Goal: Task Accomplishment & Management: Complete application form

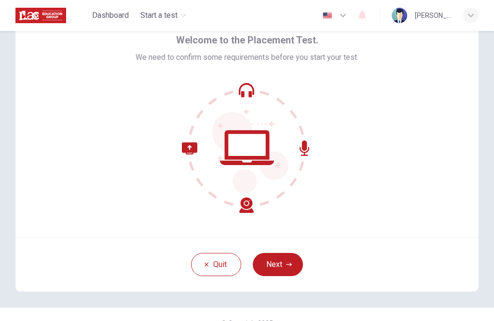
scroll to position [46, 0]
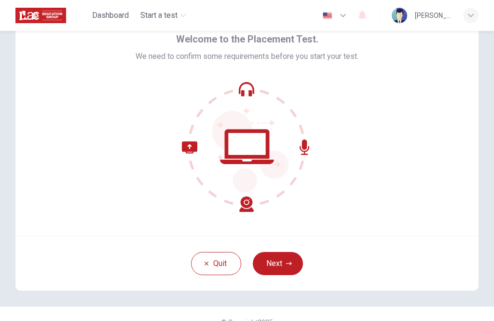
click at [283, 264] on button "Next" at bounding box center [278, 263] width 50 height 23
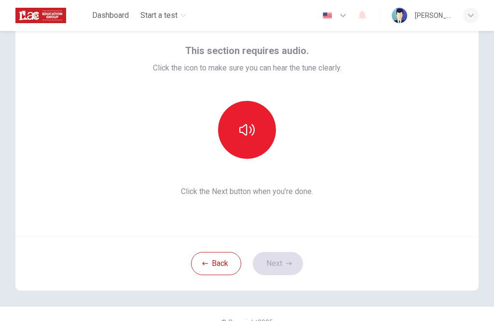
click at [251, 132] on icon "button" at bounding box center [246, 130] width 15 height 12
click at [288, 259] on button "Next" at bounding box center [278, 263] width 50 height 23
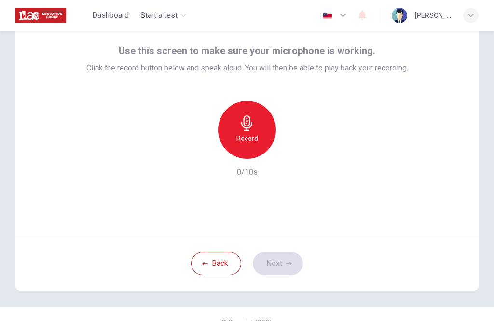
click at [249, 132] on div "Record" at bounding box center [247, 130] width 58 height 58
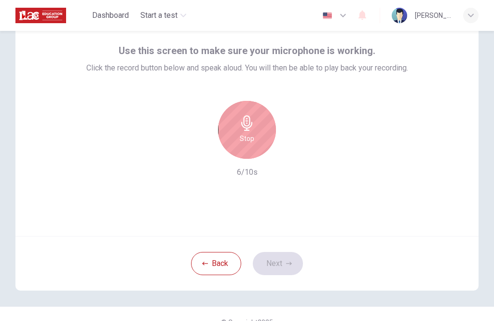
click at [252, 133] on h6 "Stop" at bounding box center [247, 139] width 14 height 12
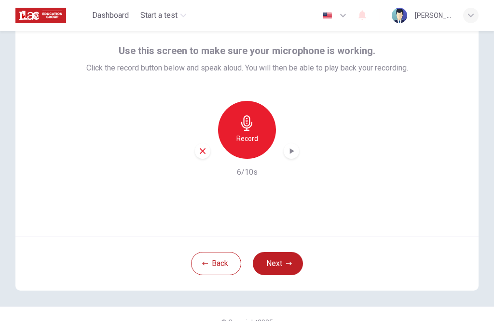
click at [289, 154] on icon "button" at bounding box center [291, 151] width 10 height 10
click at [286, 260] on icon "button" at bounding box center [289, 263] width 6 height 6
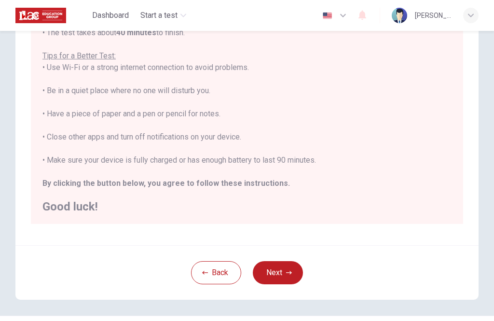
scroll to position [160, 0]
click at [293, 276] on button "Next" at bounding box center [278, 271] width 50 height 23
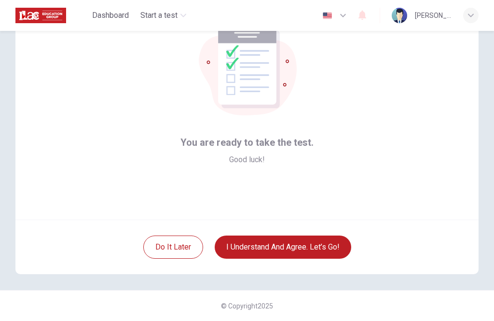
scroll to position [62, 0]
click at [327, 248] on button "I understand and agree. Let’s go!" at bounding box center [283, 246] width 136 height 23
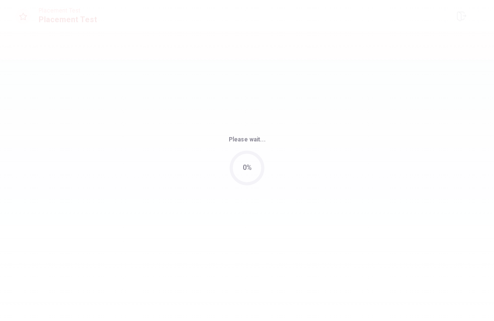
click at [295, 244] on div "Please wait... 0%" at bounding box center [247, 160] width 494 height 321
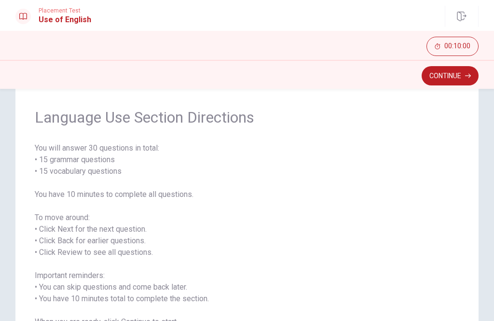
scroll to position [27, 0]
click at [444, 81] on button "Continue" at bounding box center [450, 75] width 57 height 19
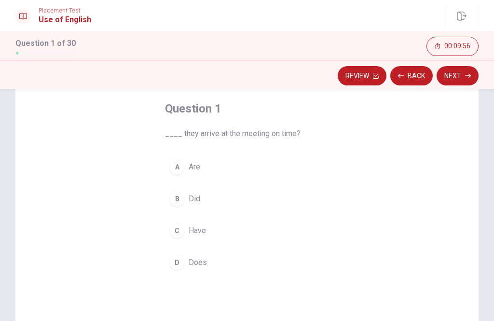
scroll to position [47, 0]
click at [180, 204] on div "B" at bounding box center [176, 198] width 15 height 15
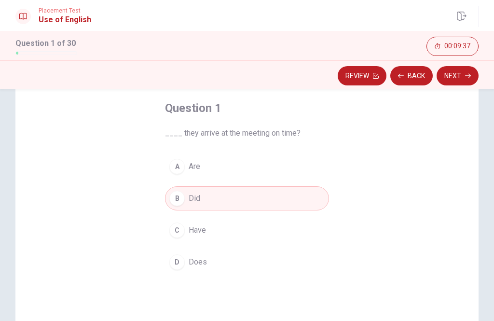
click at [463, 79] on button "Next" at bounding box center [457, 75] width 42 height 19
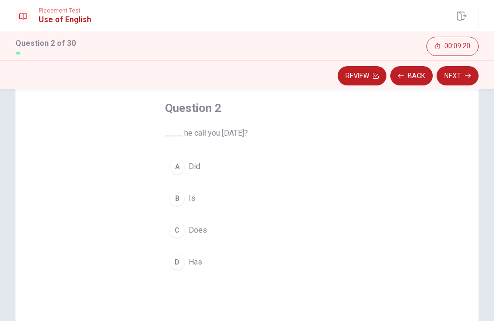
click at [173, 174] on button "A Did" at bounding box center [247, 166] width 164 height 24
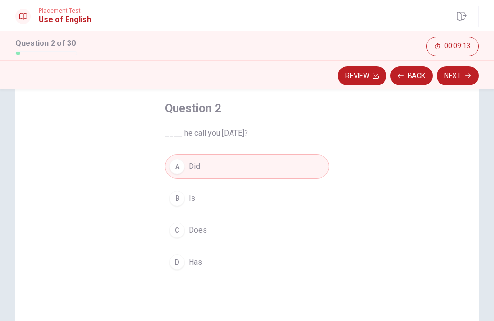
click at [415, 75] on button "Back" at bounding box center [411, 75] width 42 height 19
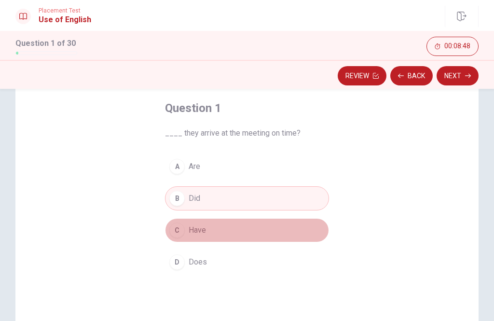
click at [174, 234] on div "C" at bounding box center [176, 229] width 15 height 15
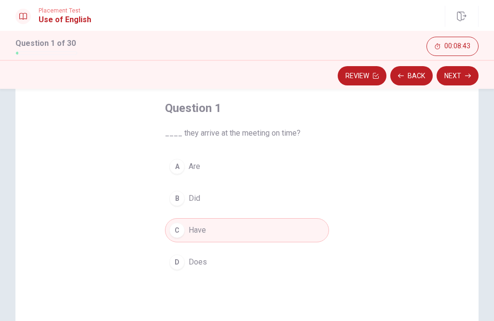
click at [463, 77] on button "Next" at bounding box center [457, 75] width 42 height 19
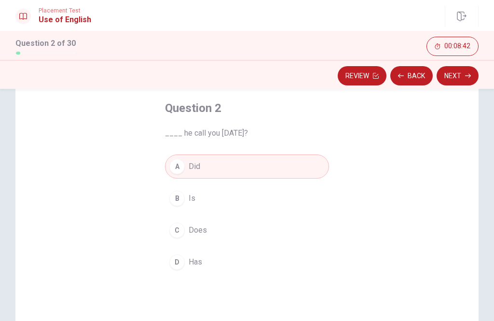
click at [463, 80] on button "Next" at bounding box center [457, 75] width 42 height 19
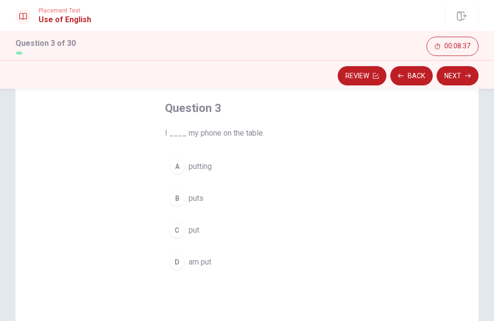
click at [175, 232] on div "C" at bounding box center [176, 229] width 15 height 15
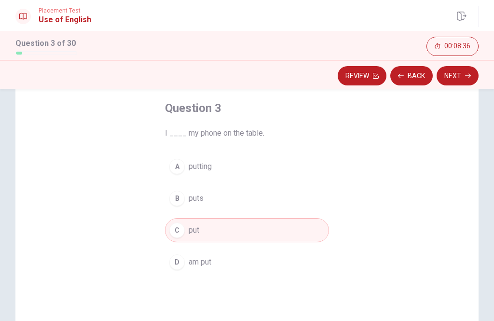
click at [459, 81] on button "Next" at bounding box center [457, 75] width 42 height 19
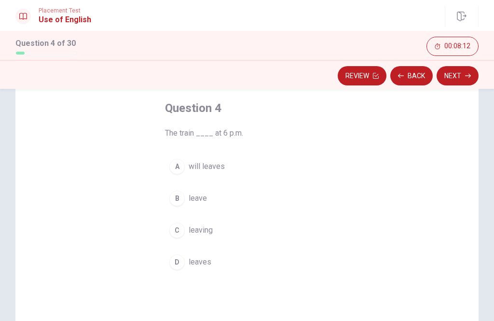
click at [175, 234] on div "C" at bounding box center [176, 229] width 15 height 15
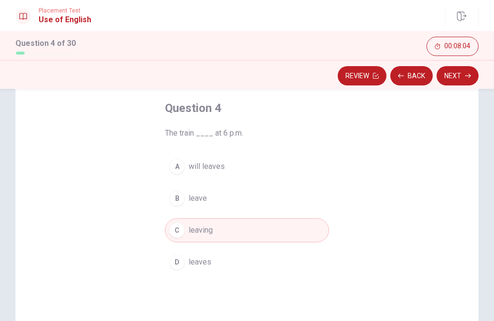
click at [175, 170] on div "A" at bounding box center [176, 166] width 15 height 15
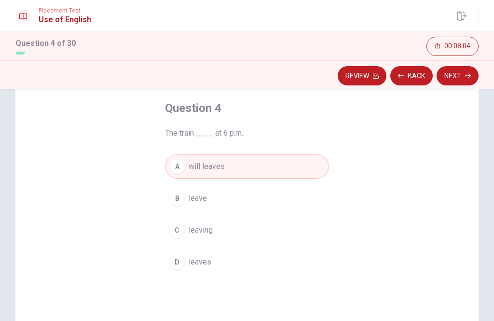
click at [470, 76] on icon "button" at bounding box center [468, 76] width 6 height 4
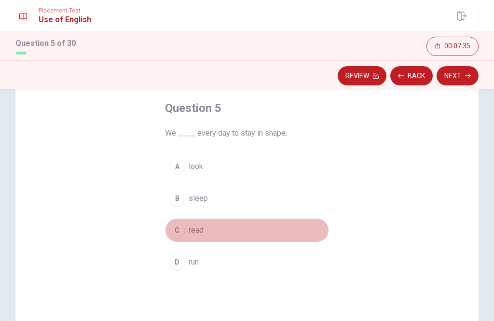
click at [175, 233] on div "C" at bounding box center [176, 229] width 15 height 15
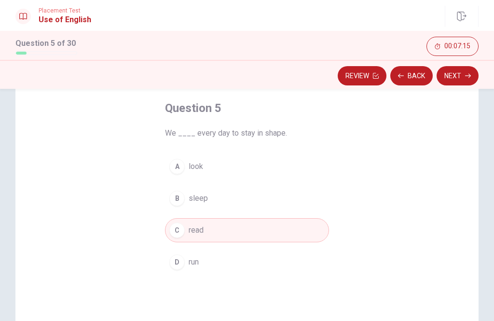
click at [465, 82] on button "Next" at bounding box center [457, 75] width 42 height 19
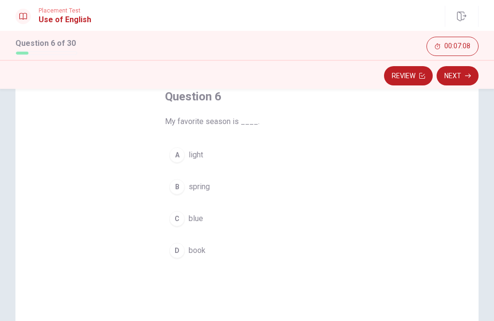
scroll to position [60, 0]
click at [171, 193] on button "B spring" at bounding box center [247, 185] width 164 height 24
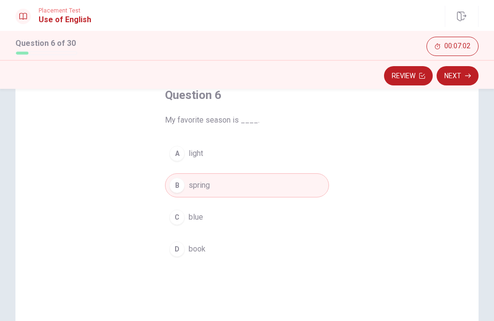
click at [461, 82] on button "Next" at bounding box center [457, 75] width 42 height 19
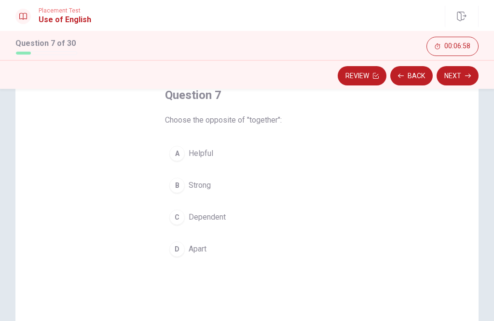
click at [173, 219] on div "C" at bounding box center [176, 216] width 15 height 15
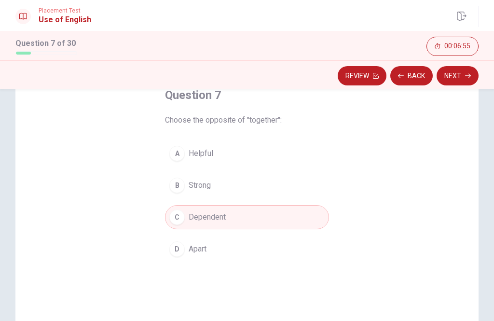
click at [172, 254] on div "D" at bounding box center [176, 248] width 15 height 15
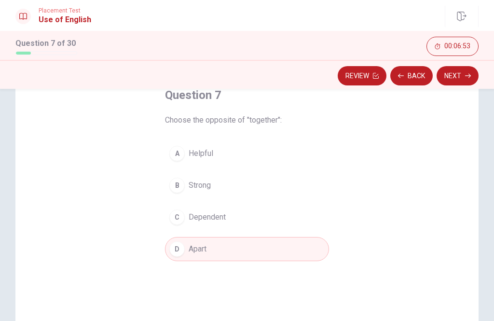
click at [461, 82] on button "Next" at bounding box center [457, 75] width 42 height 19
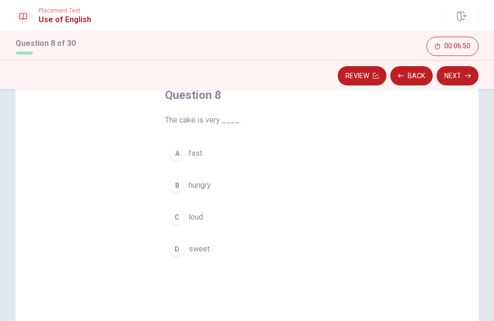
click at [176, 253] on div "D" at bounding box center [176, 248] width 15 height 15
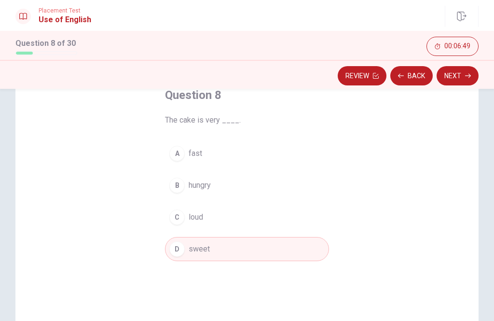
click at [465, 79] on button "Next" at bounding box center [457, 75] width 42 height 19
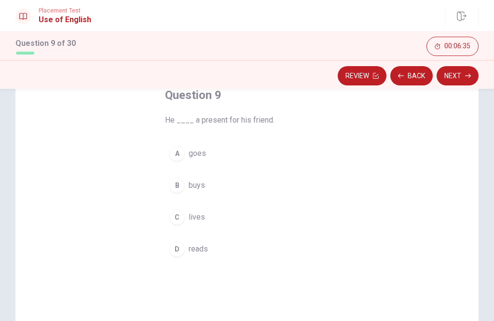
click at [174, 193] on button "B buys" at bounding box center [247, 185] width 164 height 24
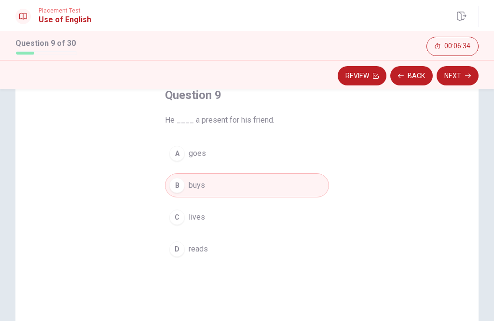
click at [463, 78] on button "Next" at bounding box center [457, 75] width 42 height 19
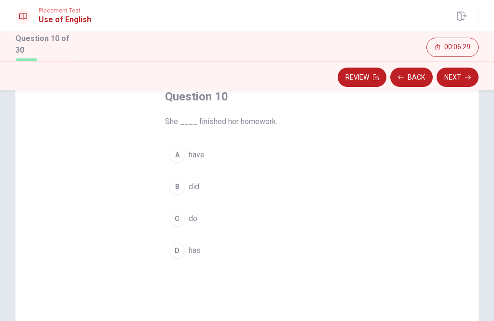
click at [172, 252] on div "D" at bounding box center [176, 250] width 15 height 15
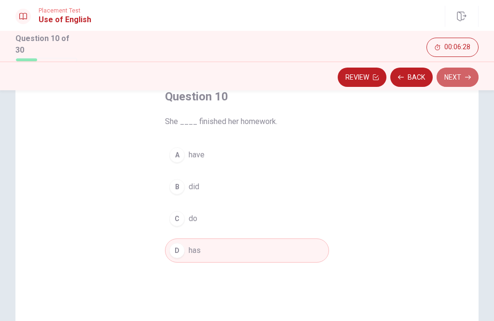
click at [465, 74] on icon "button" at bounding box center [468, 77] width 6 height 6
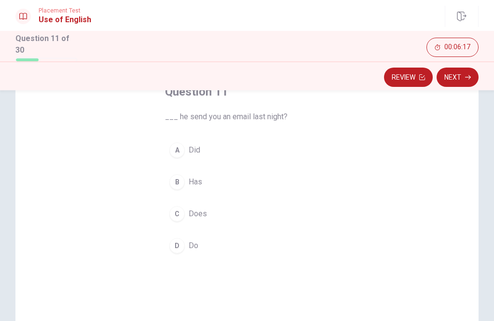
scroll to position [62, 0]
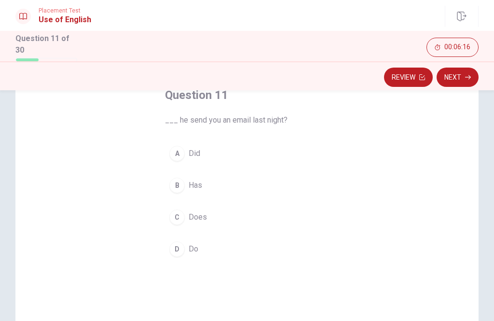
click at [179, 149] on div "A" at bounding box center [176, 153] width 15 height 15
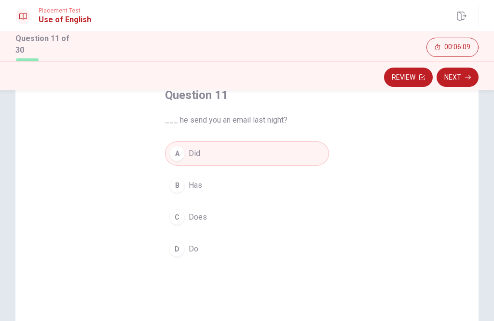
click at [463, 80] on button "Next" at bounding box center [457, 77] width 42 height 19
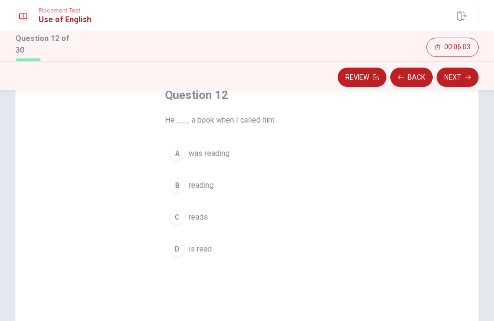
click at [180, 157] on div "A" at bounding box center [176, 153] width 15 height 15
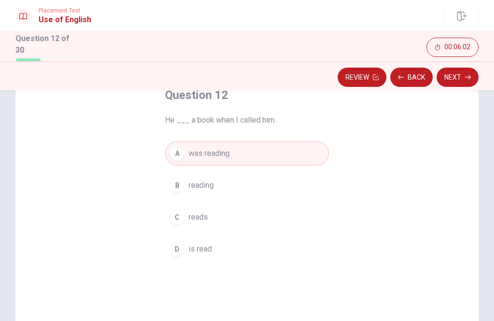
click at [463, 78] on button "Next" at bounding box center [457, 77] width 42 height 19
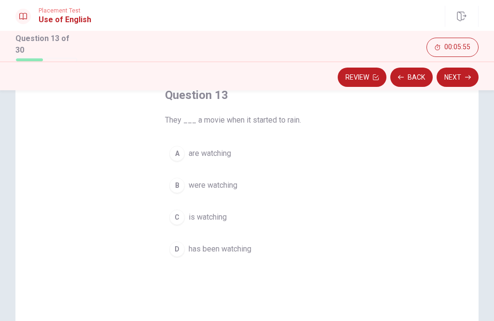
click at [178, 189] on div "B" at bounding box center [176, 184] width 15 height 15
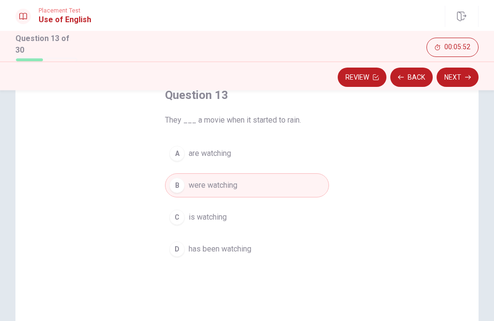
click at [460, 78] on button "Next" at bounding box center [457, 77] width 42 height 19
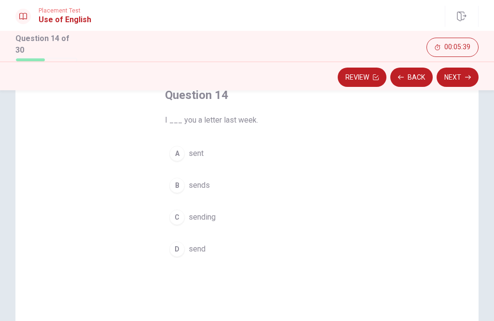
click at [172, 150] on div "A" at bounding box center [176, 153] width 15 height 15
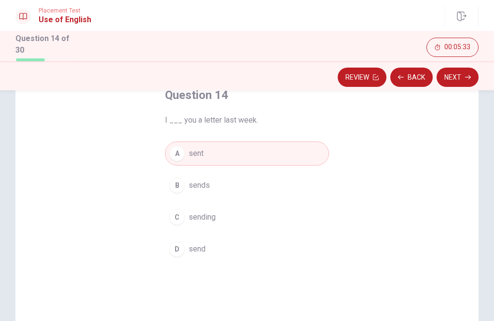
click at [458, 84] on button "Next" at bounding box center [457, 77] width 42 height 19
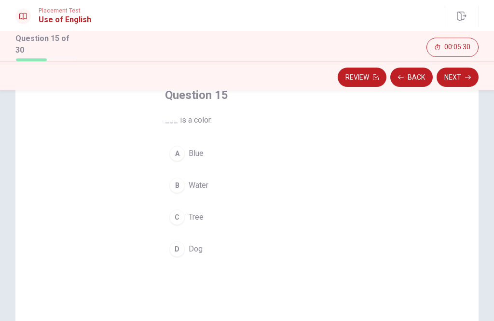
click at [178, 156] on div "A" at bounding box center [176, 153] width 15 height 15
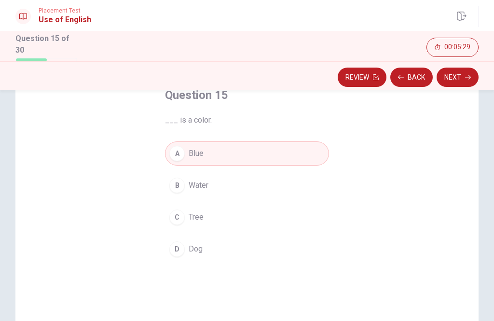
click at [467, 80] on button "Next" at bounding box center [457, 77] width 42 height 19
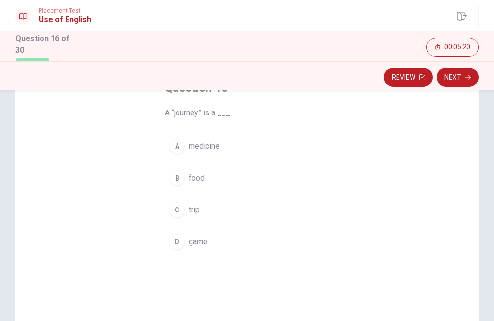
scroll to position [69, 0]
click at [178, 211] on div "C" at bounding box center [176, 209] width 15 height 15
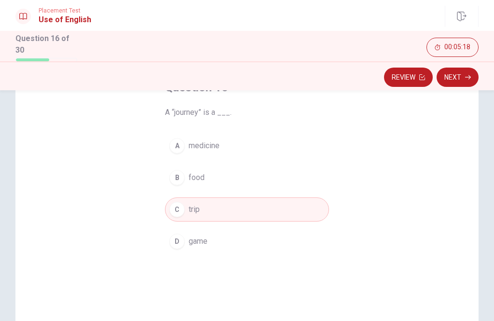
click at [466, 80] on button "Next" at bounding box center [457, 77] width 42 height 19
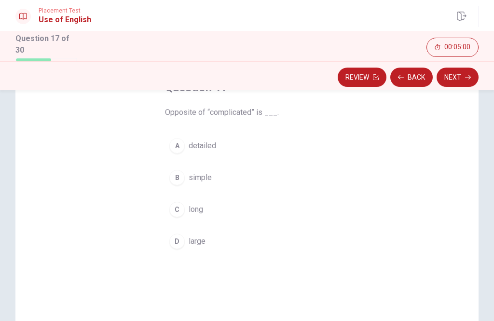
click at [175, 145] on div "A" at bounding box center [176, 145] width 15 height 15
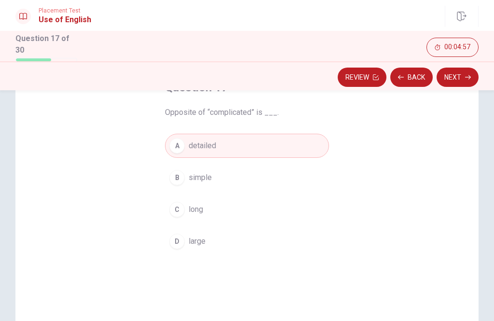
click at [460, 81] on button "Next" at bounding box center [457, 77] width 42 height 19
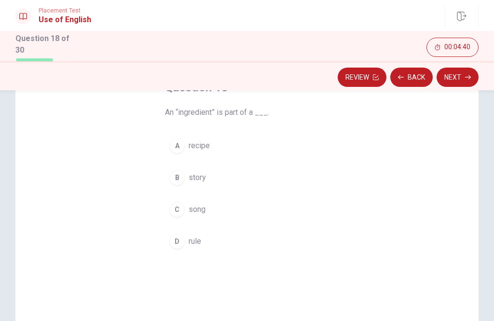
click at [177, 147] on div "A" at bounding box center [176, 145] width 15 height 15
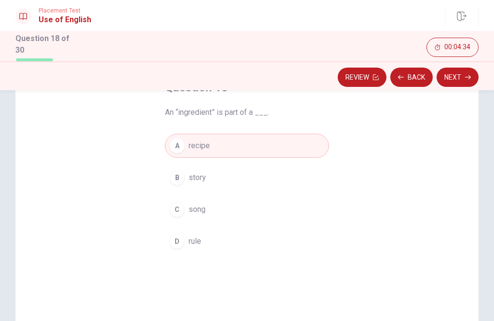
click at [466, 78] on icon "button" at bounding box center [468, 77] width 6 height 6
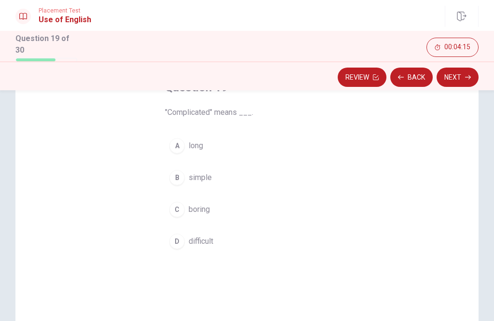
click at [411, 79] on button "Back" at bounding box center [411, 77] width 42 height 19
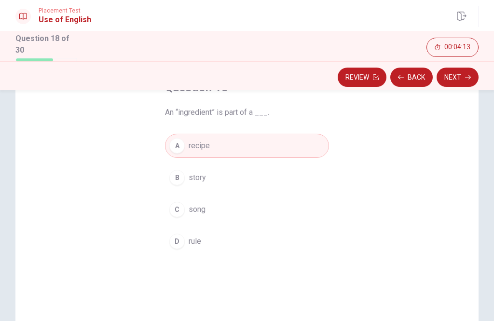
click at [413, 79] on button "Back" at bounding box center [411, 77] width 42 height 19
click at [466, 80] on button "Next" at bounding box center [457, 77] width 42 height 19
click at [460, 79] on button "Next" at bounding box center [457, 77] width 42 height 19
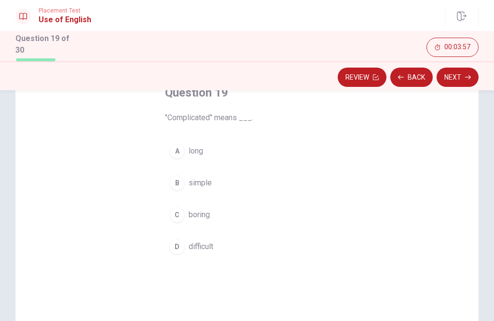
scroll to position [66, 0]
click at [172, 183] on div "B" at bounding box center [176, 181] width 15 height 15
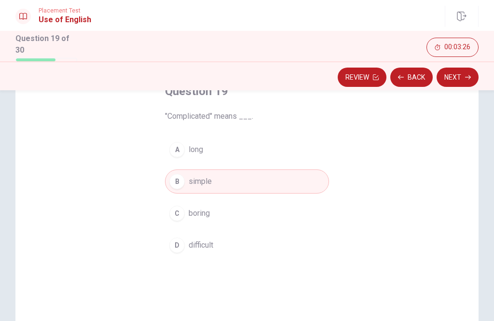
click at [465, 81] on button "Next" at bounding box center [457, 77] width 42 height 19
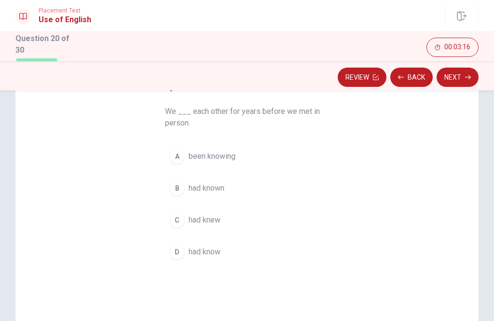
scroll to position [69, 0]
click at [174, 226] on div "C" at bounding box center [176, 220] width 15 height 15
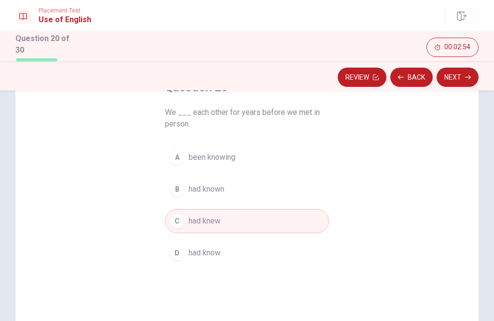
click at [462, 79] on button "Next" at bounding box center [457, 77] width 42 height 19
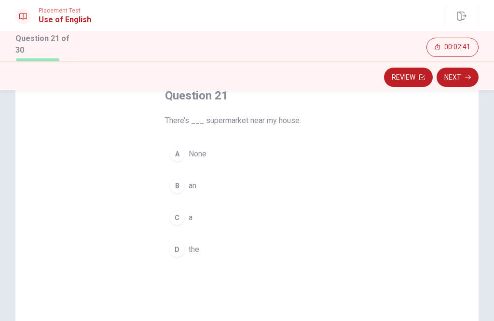
scroll to position [62, 0]
click at [169, 216] on div "C" at bounding box center [176, 216] width 15 height 15
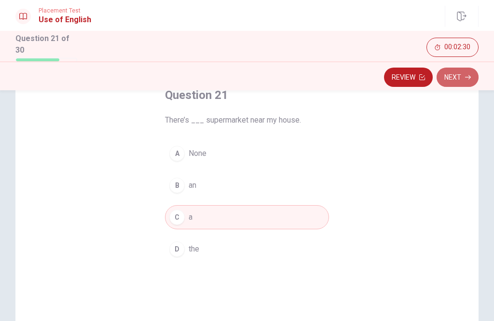
click at [464, 77] on button "Next" at bounding box center [457, 77] width 42 height 19
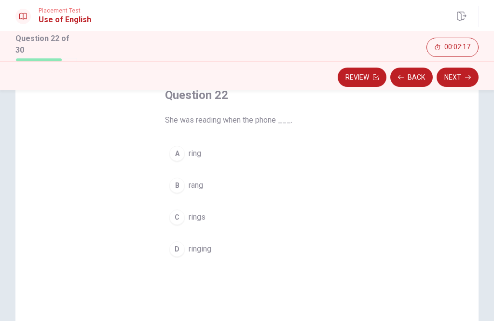
click at [171, 192] on button "B rang" at bounding box center [247, 185] width 164 height 24
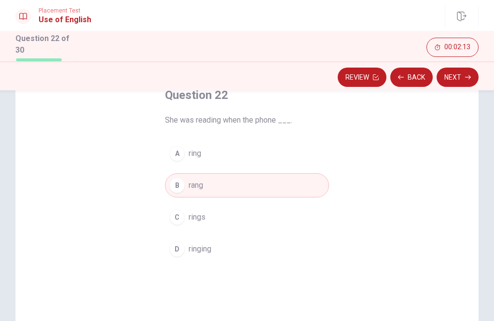
click at [466, 82] on button "Next" at bounding box center [457, 77] width 42 height 19
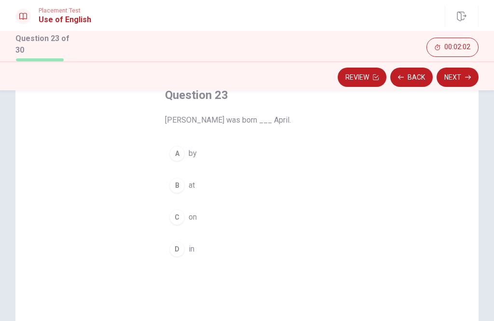
click at [177, 253] on div "D" at bounding box center [176, 248] width 15 height 15
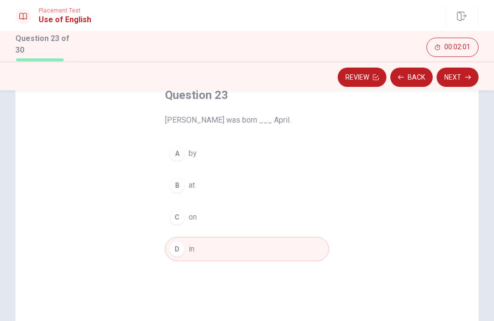
click at [460, 75] on button "Next" at bounding box center [457, 77] width 42 height 19
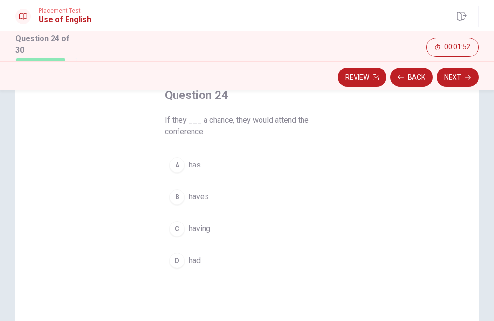
click at [167, 258] on button "D had" at bounding box center [247, 260] width 164 height 24
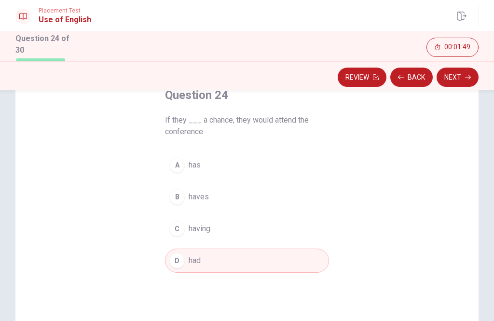
click at [461, 77] on button "Next" at bounding box center [457, 77] width 42 height 19
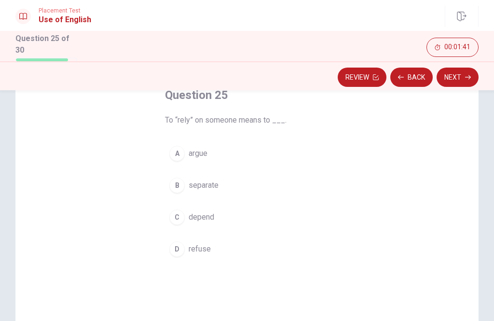
click at [177, 213] on div "C" at bounding box center [176, 216] width 15 height 15
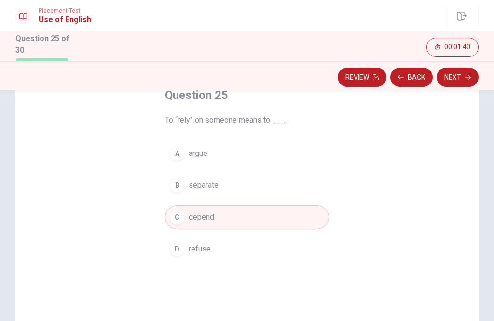
click at [461, 80] on button "Next" at bounding box center [457, 77] width 42 height 19
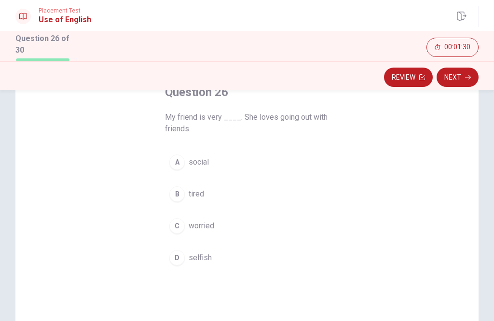
scroll to position [65, 0]
click at [170, 161] on div "A" at bounding box center [176, 161] width 15 height 15
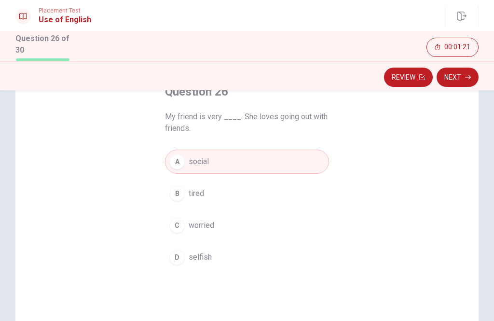
click at [462, 84] on button "Next" at bounding box center [457, 77] width 42 height 19
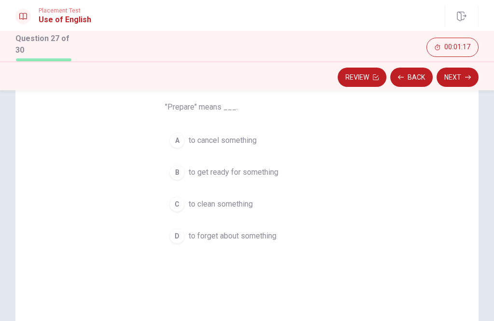
scroll to position [75, 0]
click at [171, 175] on div "B" at bounding box center [176, 171] width 15 height 15
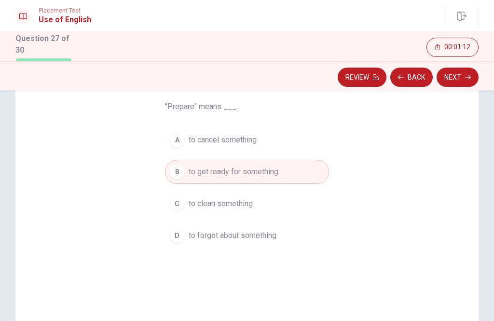
click at [463, 79] on button "Next" at bounding box center [457, 77] width 42 height 19
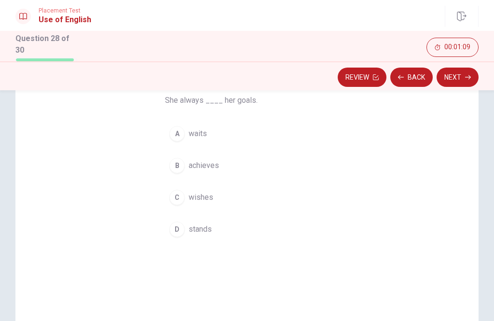
scroll to position [82, 0]
click at [176, 231] on div "D" at bounding box center [176, 227] width 15 height 15
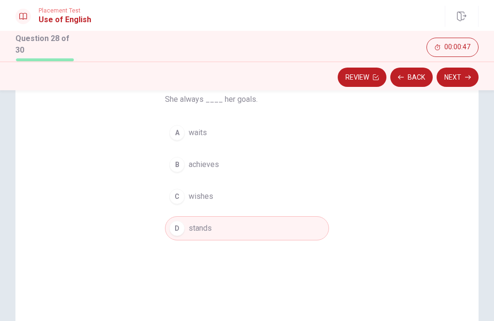
click at [463, 79] on button "Next" at bounding box center [457, 77] width 42 height 19
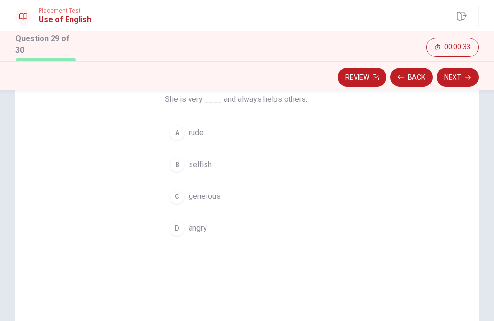
click at [177, 197] on div "C" at bounding box center [176, 196] width 15 height 15
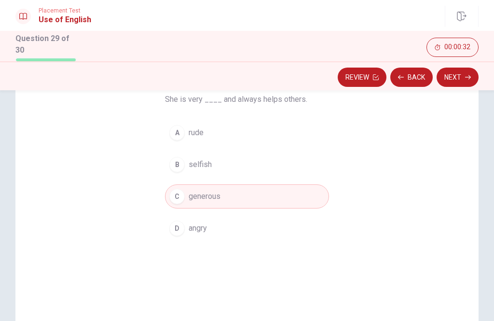
click at [462, 83] on button "Next" at bounding box center [457, 77] width 42 height 19
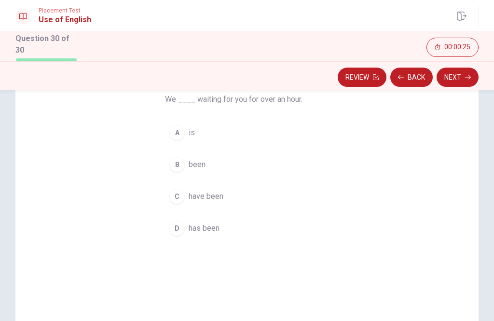
click at [166, 228] on button "D has been" at bounding box center [247, 228] width 164 height 24
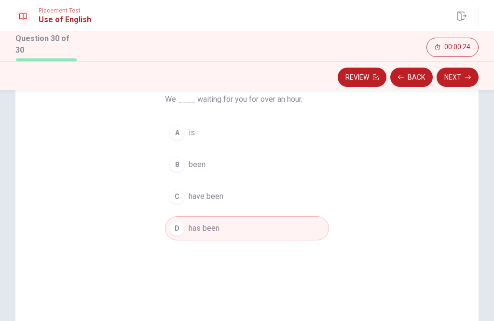
click at [466, 77] on icon "button" at bounding box center [468, 77] width 6 height 6
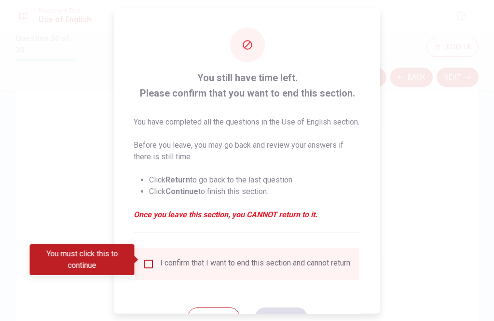
click at [213, 313] on button "Return" at bounding box center [213, 316] width 52 height 19
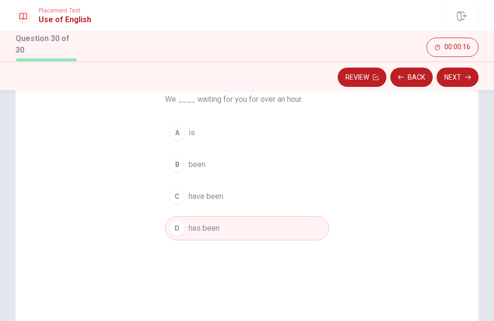
click at [417, 79] on button "Back" at bounding box center [411, 77] width 42 height 19
click at [417, 78] on button "Back" at bounding box center [411, 77] width 42 height 19
click at [415, 75] on button "Back" at bounding box center [411, 77] width 42 height 19
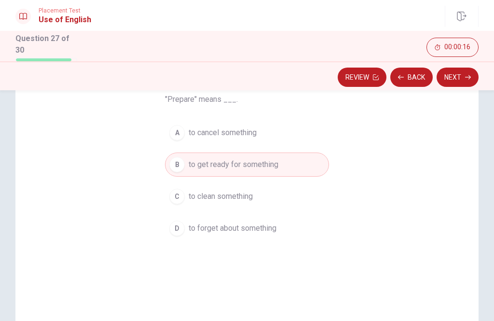
click at [414, 75] on button "Back" at bounding box center [411, 77] width 42 height 19
click at [386, 77] on button "Review" at bounding box center [362, 77] width 49 height 19
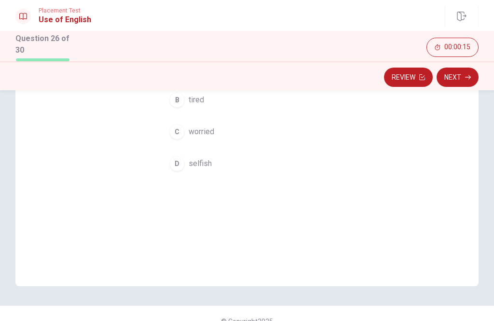
click at [408, 77] on button "Review" at bounding box center [408, 77] width 49 height 19
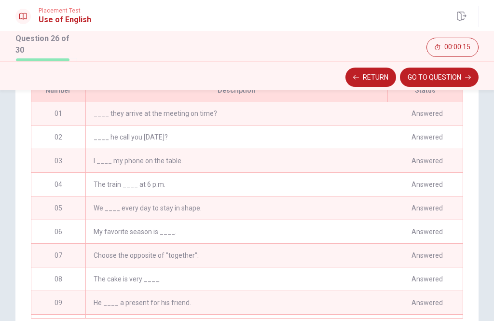
click at [409, 76] on button "GO TO QUESTION" at bounding box center [439, 77] width 79 height 19
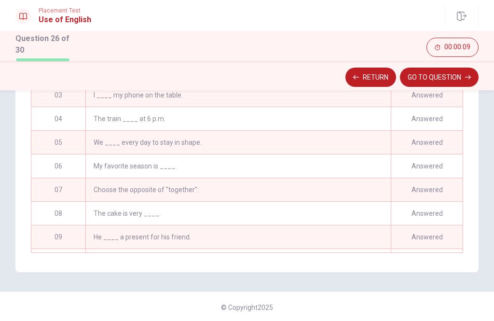
scroll to position [0, 0]
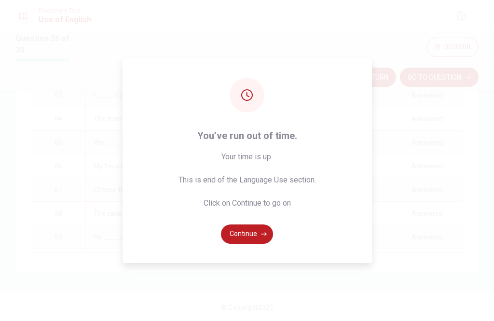
click at [255, 244] on button "Continue" at bounding box center [247, 233] width 52 height 19
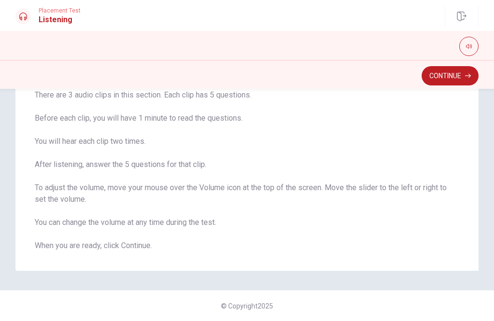
scroll to position [73, 0]
click at [449, 82] on button "Continue" at bounding box center [450, 75] width 57 height 19
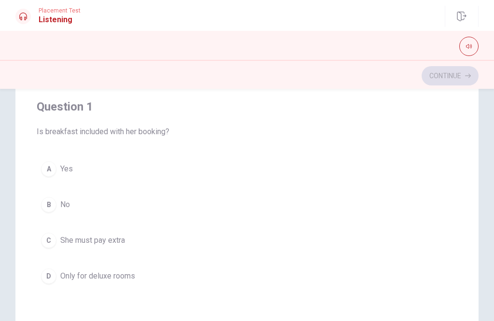
scroll to position [0, 0]
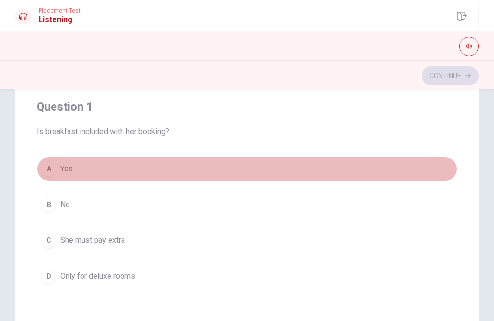
click at [48, 166] on div "A" at bounding box center [48, 168] width 15 height 15
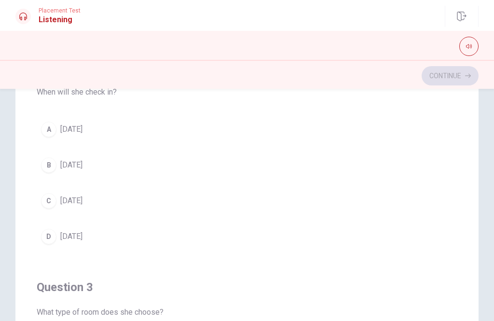
scroll to position [260, 0]
click at [82, 166] on span "[DATE]" at bounding box center [71, 165] width 22 height 12
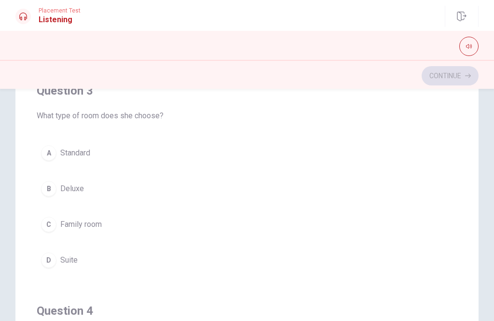
scroll to position [458, 0]
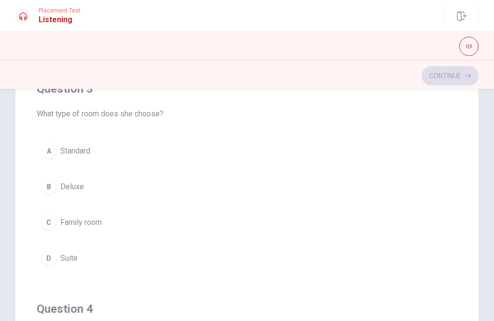
click at [79, 151] on span "Standard" at bounding box center [75, 151] width 30 height 12
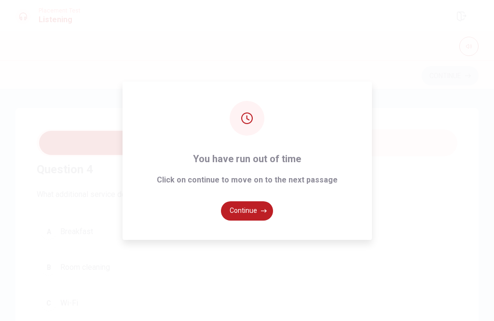
scroll to position [669, 0]
click at [260, 220] on button "Continue" at bounding box center [247, 210] width 52 height 19
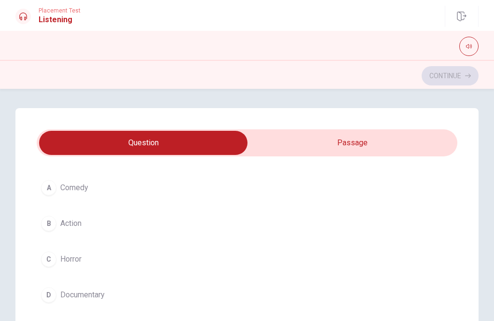
scroll to position [55, 0]
click at [91, 196] on button "A Comedy" at bounding box center [247, 186] width 421 height 24
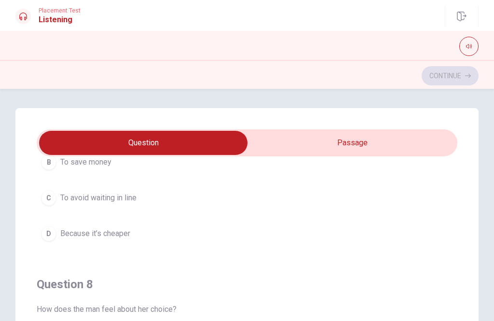
scroll to position [336, 0]
click at [129, 204] on button "C To avoid waiting in line" at bounding box center [247, 197] width 421 height 24
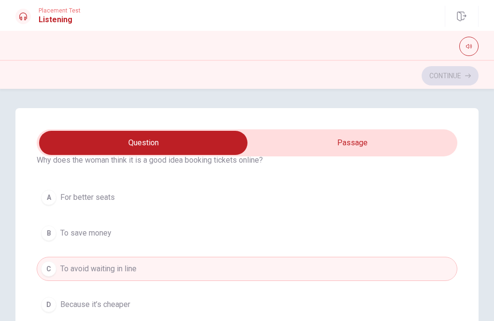
scroll to position [267, 0]
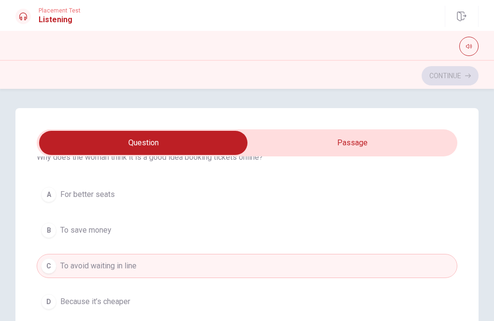
click at [158, 231] on button "B To save money" at bounding box center [247, 230] width 421 height 24
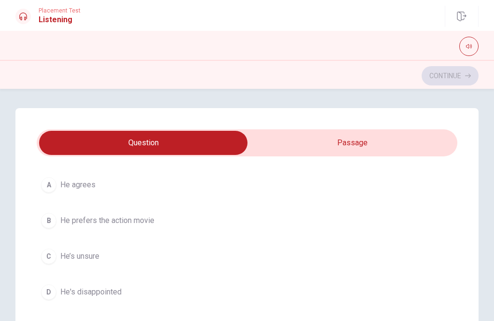
scroll to position [500, 0]
click at [162, 183] on button "A He agrees" at bounding box center [247, 181] width 421 height 24
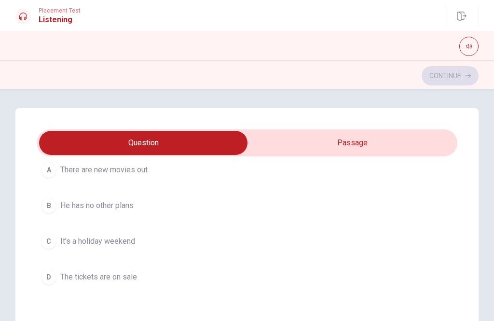
scroll to position [734, 0]
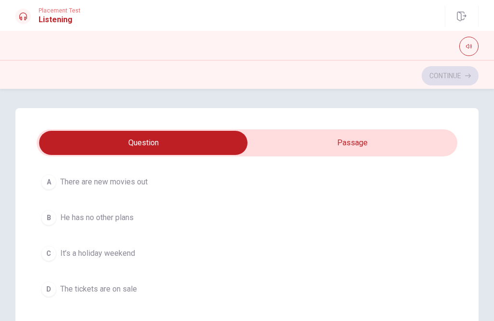
click at [162, 189] on button "A There are new movies out" at bounding box center [247, 182] width 421 height 24
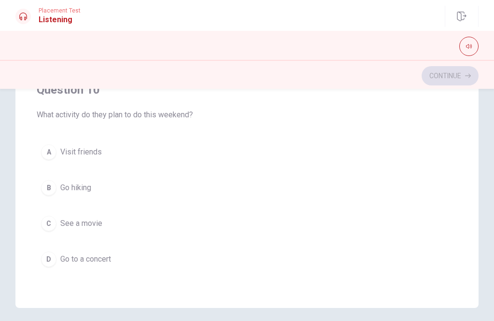
scroll to position [188, 0]
click at [116, 186] on button "B Go hiking" at bounding box center [247, 188] width 421 height 24
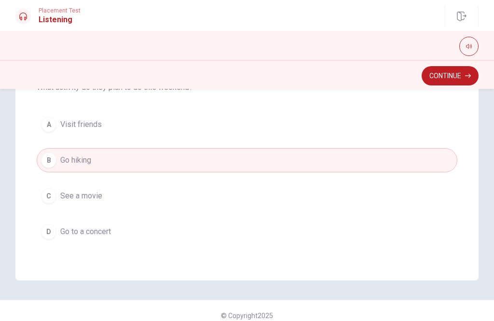
scroll to position [215, 0]
click at [447, 82] on button "Continue" at bounding box center [450, 75] width 57 height 19
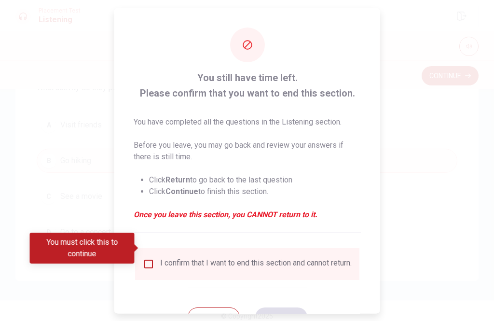
click at [216, 307] on button "Return" at bounding box center [213, 316] width 52 height 19
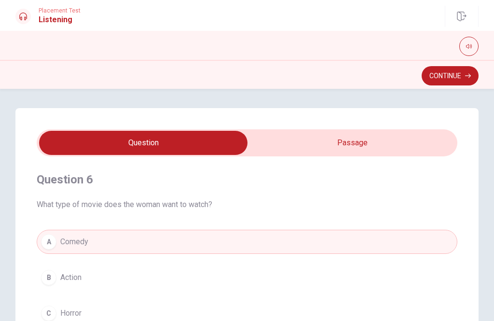
scroll to position [0, 0]
type input "72"
click at [361, 144] on input "checkbox" at bounding box center [143, 143] width 631 height 24
checkbox input "true"
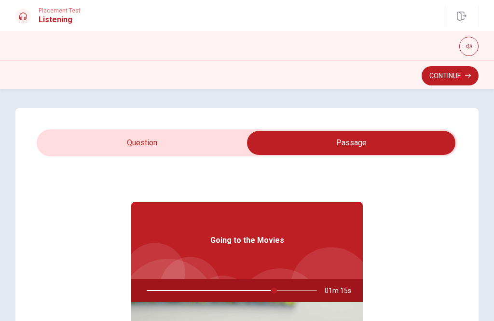
type input "75"
click at [162, 143] on input "checkbox" at bounding box center [351, 143] width 631 height 24
checkbox input "false"
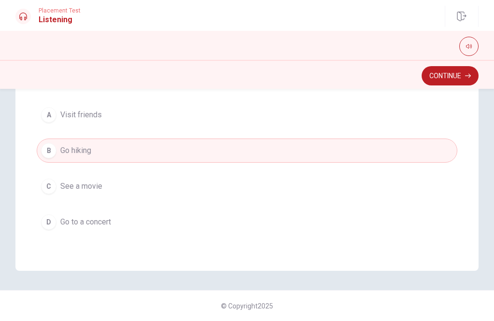
scroll to position [225, 0]
click at [447, 79] on button "Continue" at bounding box center [450, 75] width 57 height 19
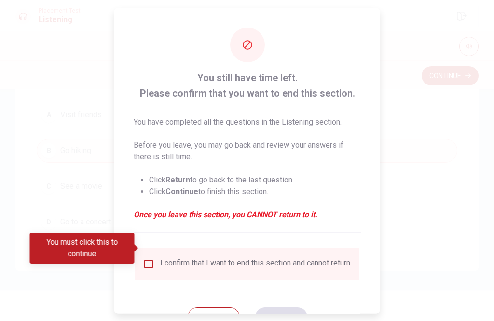
click at [157, 247] on div "I confirm that I want to end this section and cannot return." at bounding box center [247, 263] width 224 height 32
click at [151, 258] on input "You must click this to continue" at bounding box center [149, 264] width 12 height 12
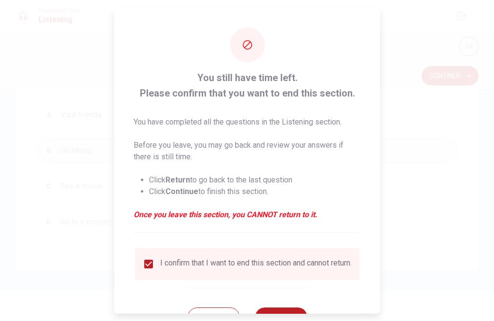
click at [287, 309] on button "Continue" at bounding box center [281, 316] width 52 height 19
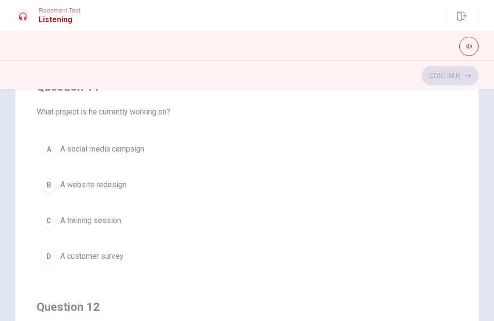
scroll to position [0, 0]
click at [54, 256] on div "D" at bounding box center [48, 255] width 15 height 15
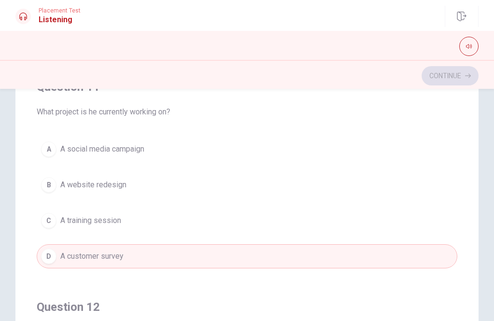
click at [60, 150] on span "A social media campaign" at bounding box center [102, 149] width 84 height 12
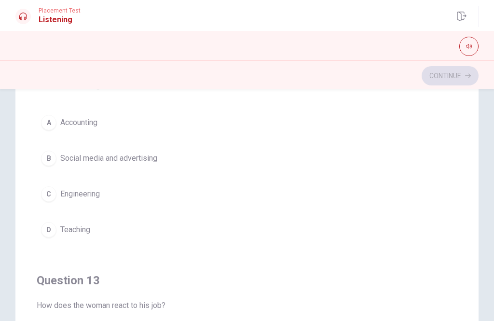
scroll to position [247, 0]
click at [52, 156] on div "B" at bounding box center [48, 157] width 15 height 15
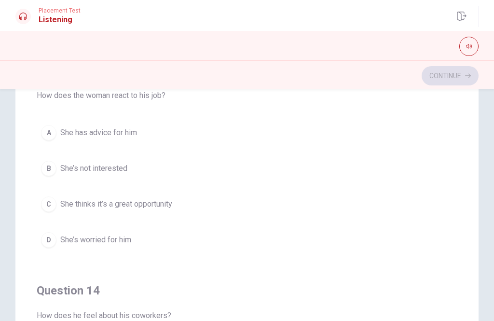
scroll to position [465, 0]
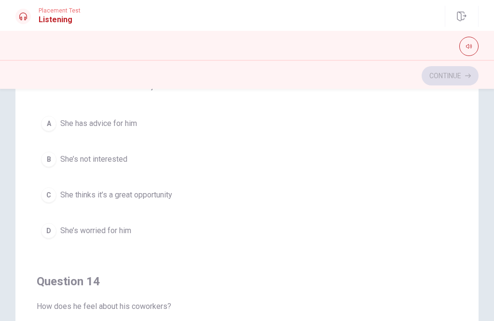
click at [49, 202] on div "C" at bounding box center [48, 194] width 15 height 15
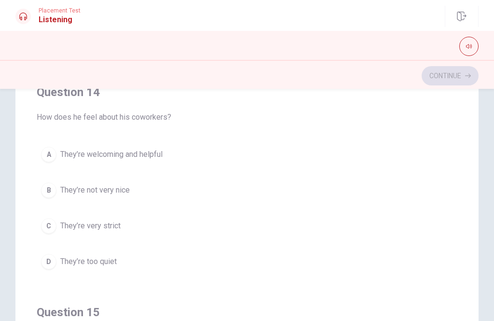
scroll to position [654, 0]
click at [51, 161] on div "A" at bounding box center [48, 154] width 15 height 15
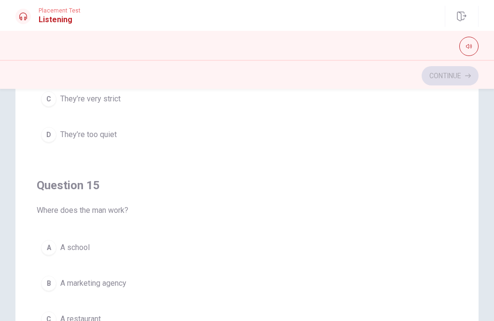
scroll to position [781, 0]
click at [54, 290] on button "B A marketing agency" at bounding box center [247, 283] width 421 height 24
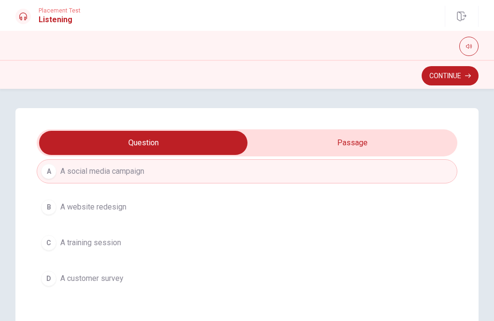
scroll to position [88, 0]
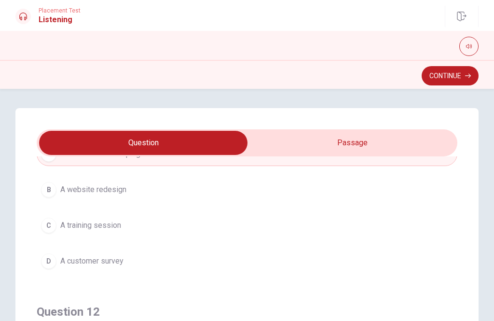
click at [109, 267] on button "D A customer survey" at bounding box center [247, 261] width 421 height 24
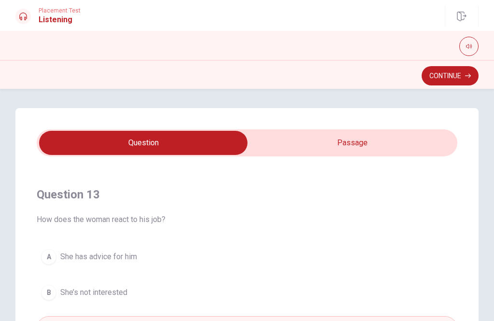
scroll to position [435, 0]
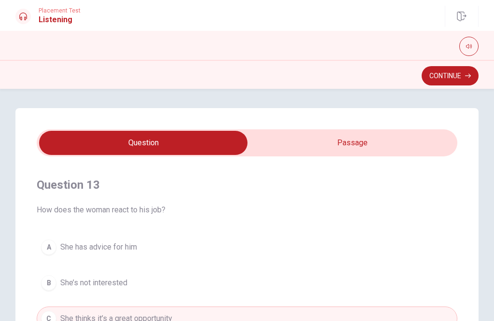
click at [455, 77] on button "Continue" at bounding box center [450, 75] width 57 height 19
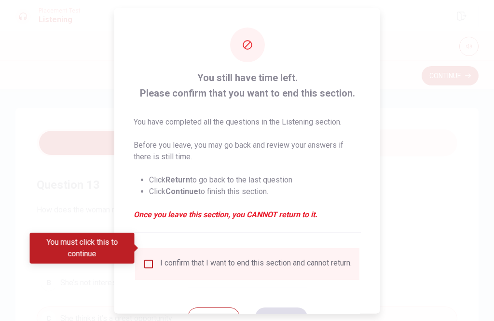
click at [151, 258] on input "You must click this to continue" at bounding box center [149, 264] width 12 height 12
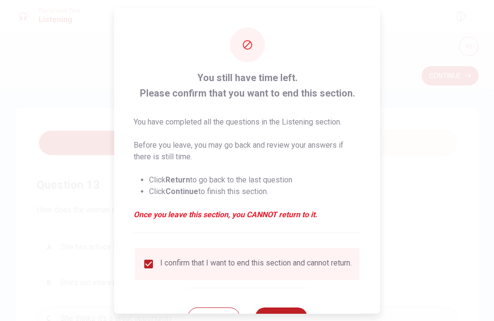
click at [292, 311] on button "Continue" at bounding box center [281, 316] width 52 height 19
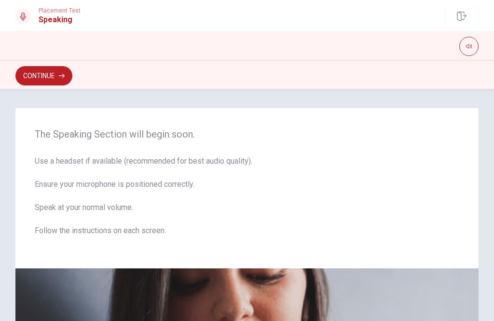
scroll to position [0, 0]
click at [55, 79] on button "Continue" at bounding box center [43, 75] width 57 height 19
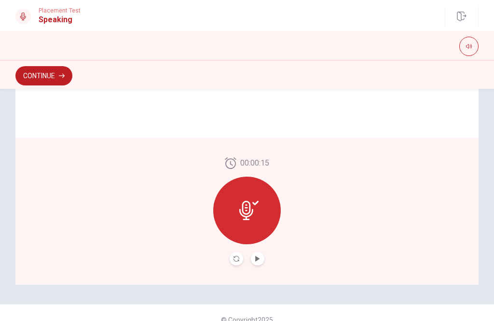
scroll to position [245, 0]
click at [257, 210] on icon at bounding box center [248, 209] width 19 height 19
click at [260, 257] on button "Play Audio" at bounding box center [258, 258] width 14 height 14
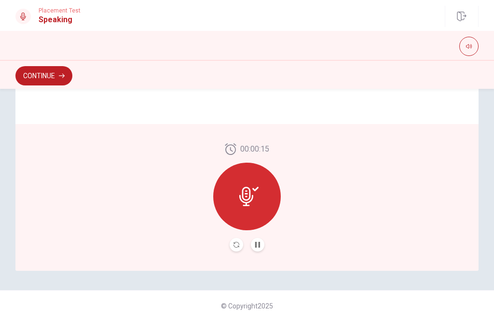
scroll to position [258, 0]
click at [262, 241] on button "Pause Audio" at bounding box center [258, 245] width 14 height 14
click at [264, 245] on button "Play Audio" at bounding box center [258, 245] width 14 height 14
click at [254, 197] on icon at bounding box center [248, 196] width 19 height 19
click at [260, 196] on div at bounding box center [247, 197] width 68 height 68
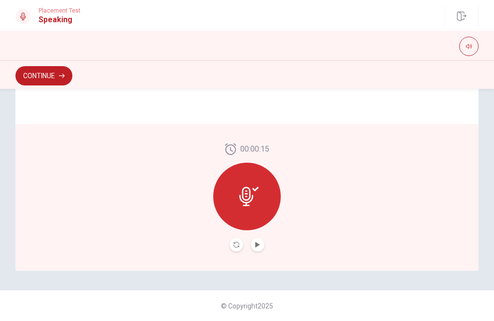
click at [52, 80] on button "Continue" at bounding box center [43, 75] width 57 height 19
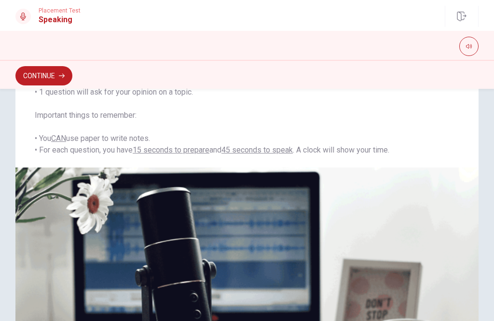
scroll to position [130, 0]
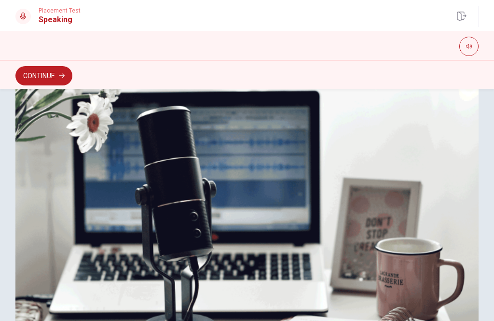
click at [48, 75] on button "Continue" at bounding box center [43, 75] width 57 height 19
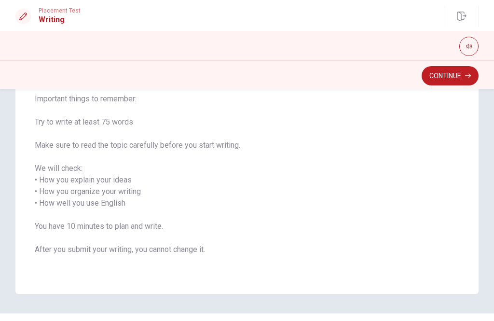
scroll to position [100, 0]
click at [454, 82] on button "Continue" at bounding box center [450, 75] width 57 height 19
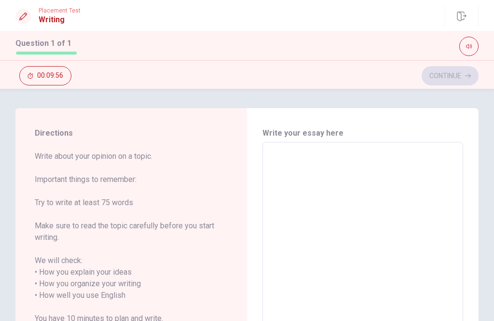
scroll to position [0, 0]
click at [311, 162] on textarea at bounding box center [362, 289] width 187 height 279
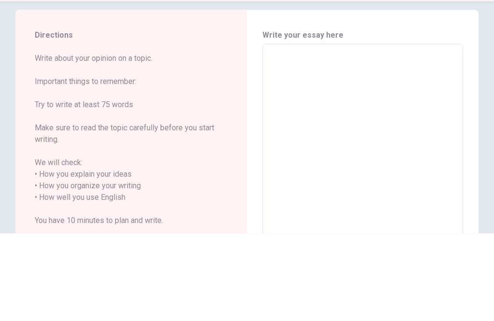
scroll to position [11, 0]
click at [187, 140] on span "Write about your opinion on a topic. Important things to remember: Try to write…" at bounding box center [131, 244] width 193 height 208
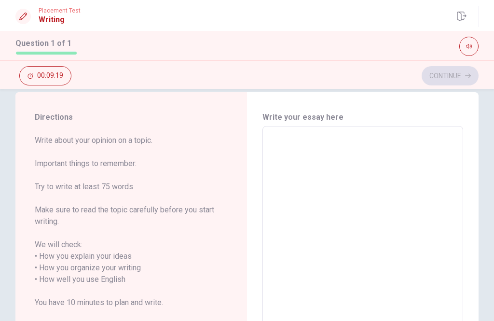
scroll to position [16, 0]
click at [329, 148] on textarea at bounding box center [362, 273] width 187 height 279
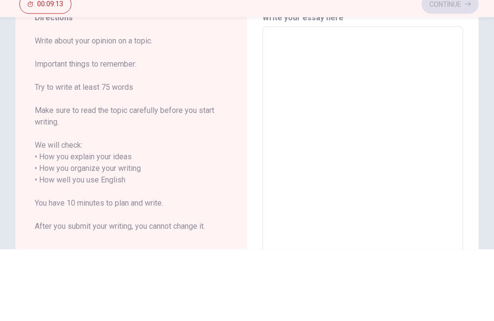
scroll to position [43, 0]
click at [45, 107] on span "Write about your opinion on a topic. Important things to remember: Try to write…" at bounding box center [131, 211] width 193 height 208
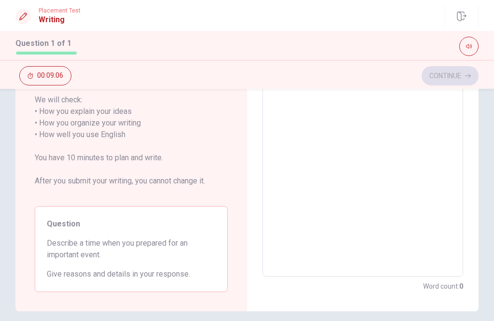
scroll to position [161, 0]
click at [331, 116] on textarea at bounding box center [362, 128] width 187 height 279
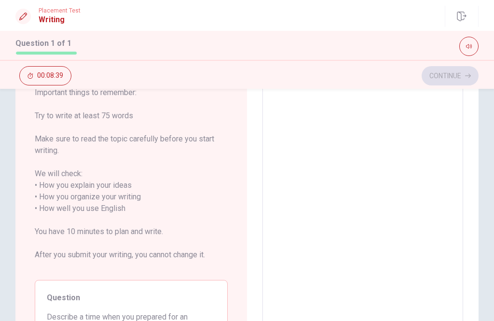
scroll to position [83, 0]
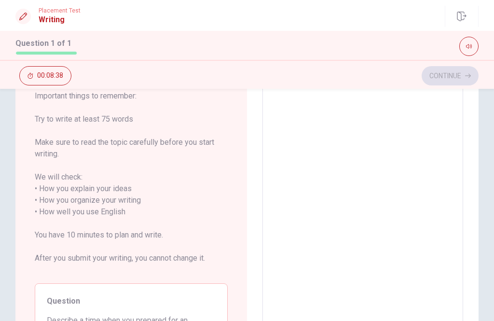
click at [422, 105] on textarea at bounding box center [362, 206] width 187 height 279
click at [349, 115] on textarea at bounding box center [362, 206] width 187 height 279
click at [372, 106] on textarea at bounding box center [362, 206] width 187 height 279
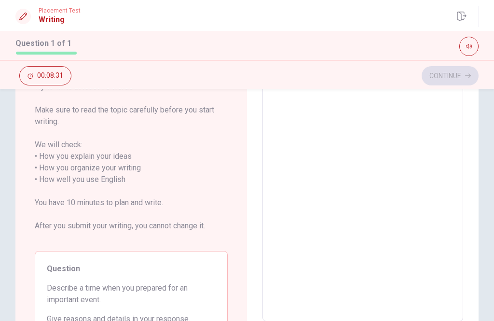
scroll to position [116, 0]
click at [334, 109] on textarea at bounding box center [362, 173] width 187 height 279
click at [333, 109] on textarea at bounding box center [362, 173] width 187 height 279
click at [393, 117] on textarea at bounding box center [362, 173] width 187 height 279
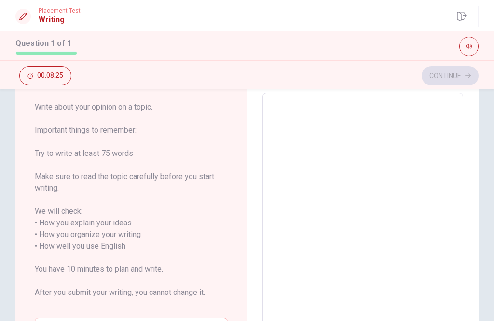
scroll to position [50, 0]
click at [309, 107] on textarea at bounding box center [362, 239] width 187 height 279
type textarea "W"
type textarea "x"
type textarea "Wh"
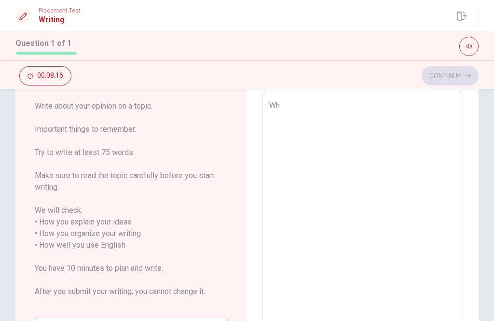
type textarea "x"
type textarea "Whe"
type textarea "x"
type textarea "When"
type textarea "x"
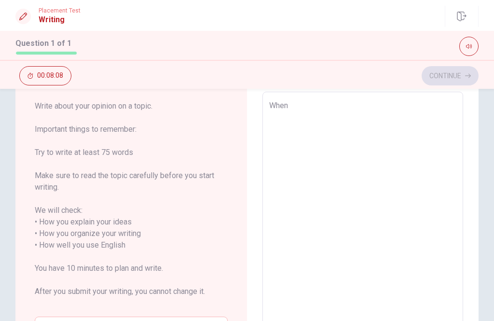
type textarea "Whe"
type textarea "x"
type textarea "Wh"
type textarea "x"
type textarea "W"
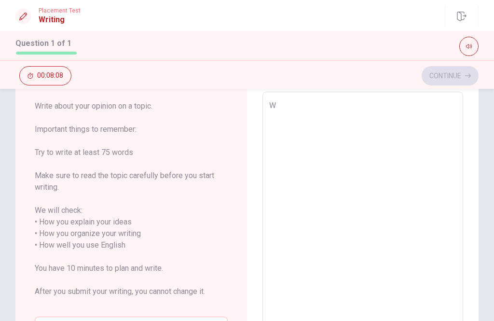
type textarea "x"
type textarea "S"
type textarea "x"
type textarea "Sp"
type textarea "x"
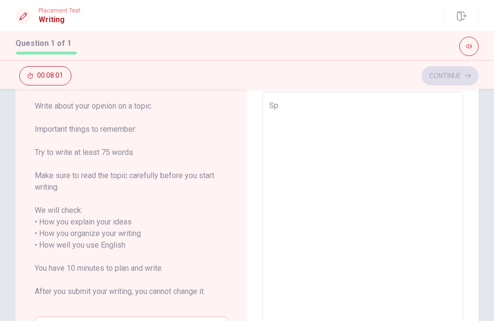
type textarea "Spi"
type textarea "x"
type textarea "Spin"
type textarea "x"
type textarea "Spinf"
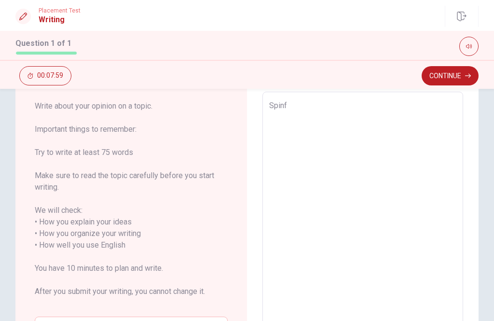
type textarea "x"
type textarea "Spin"
type textarea "x"
type textarea "Spi"
type textarea "x"
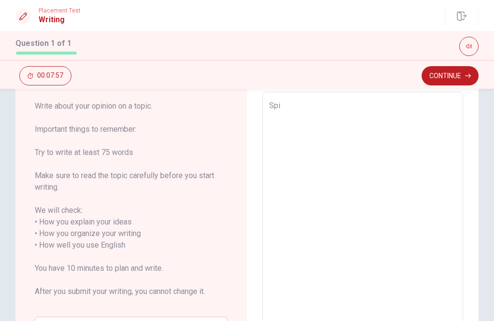
type textarea "Sp"
type textarea "x"
type textarea "Spr"
type textarea "x"
type textarea "Spri"
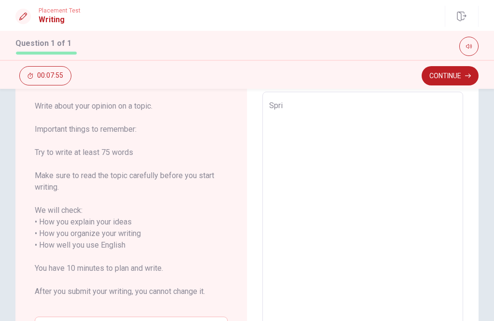
type textarea "x"
type textarea "Sprin"
type textarea "x"
type textarea "Spring"
type textarea "x"
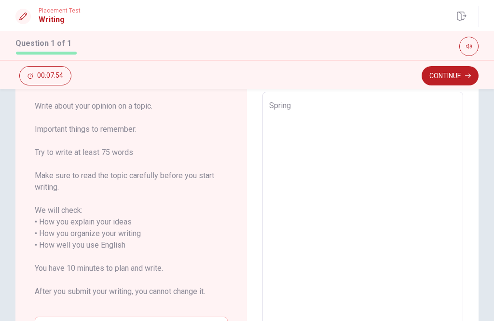
type textarea "Spring"
type textarea "x"
type textarea "Spring f"
type textarea "x"
type textarea "Spring"
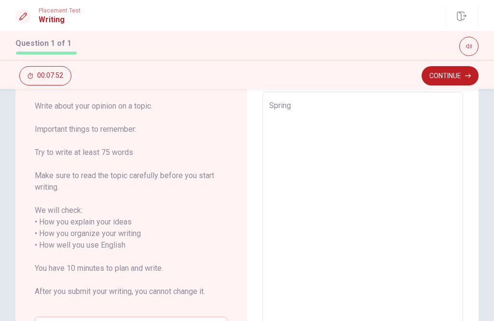
type textarea "x"
type textarea "Spring"
type textarea "x"
type textarea "Sprin"
type textarea "x"
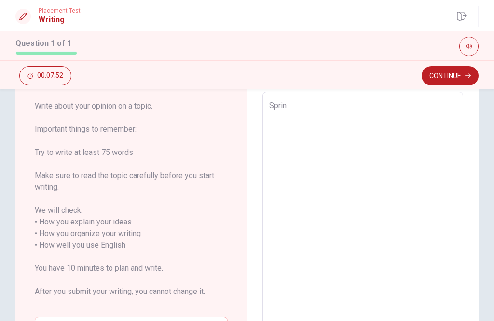
type textarea "Spri"
type textarea "x"
type textarea "Spr"
type textarea "x"
type textarea "Sp"
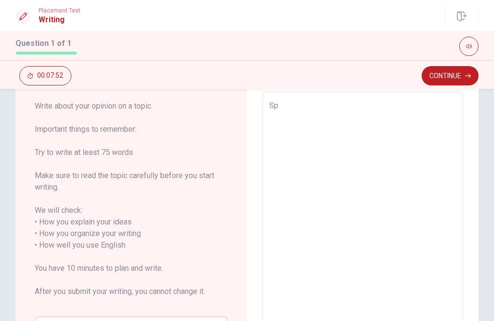
type textarea "x"
type textarea "S"
type textarea "x"
type textarea "S"
type textarea "x"
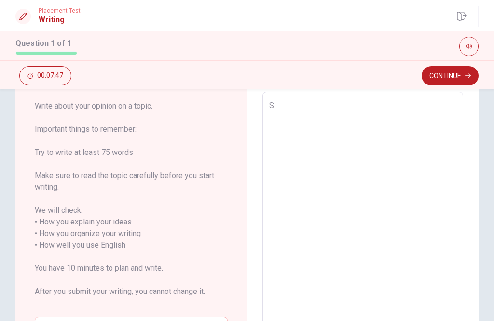
type textarea "Sp"
type textarea "x"
type textarea "Spr"
type textarea "x"
type textarea "Spri"
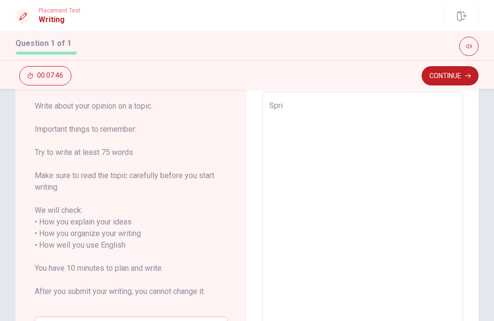
type textarea "x"
type textarea "Sprin"
type textarea "x"
type textarea "Spring"
type textarea "x"
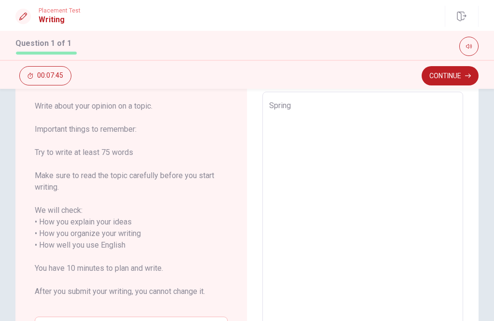
type textarea "Spring"
type textarea "x"
type textarea "Spring F"
type textarea "x"
type textarea "Spring Ff"
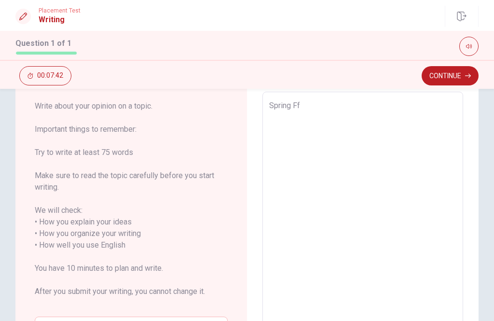
type textarea "x"
type textarea "Spring Ffe"
type textarea "x"
type textarea "Spring Ffes"
type textarea "x"
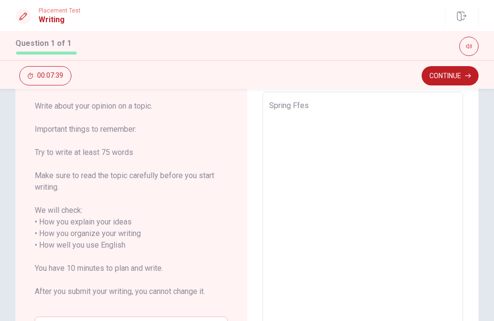
type textarea "Spring Ffe"
type textarea "x"
type textarea "Spring Ff"
type textarea "x"
type textarea "Spring F"
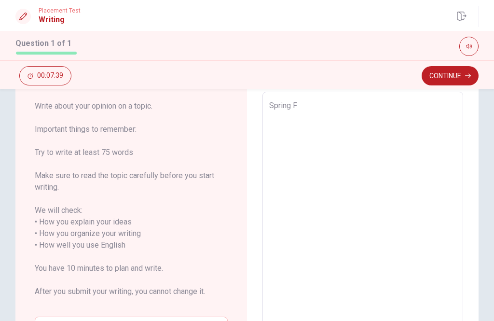
type textarea "x"
type textarea "Spring Fe"
type textarea "x"
type textarea "Spring Fes"
type textarea "x"
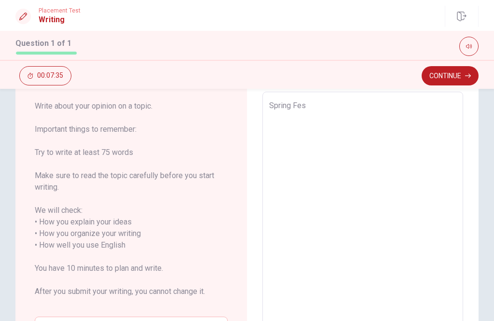
type textarea "Spring Fest"
type textarea "x"
type textarea "Spring Feste"
type textarea "x"
type textarea "Spring Festev"
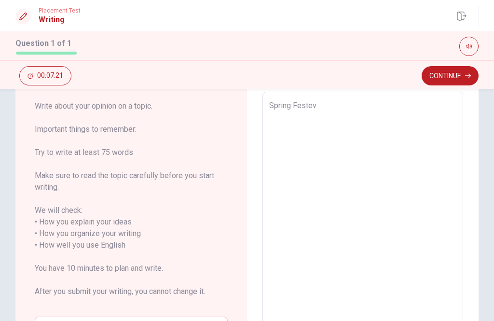
type textarea "x"
type textarea "Spring Festeva"
type textarea "x"
type textarea "Spring Festevai"
click at [311, 112] on textarea "Spring Festevai" at bounding box center [362, 239] width 187 height 279
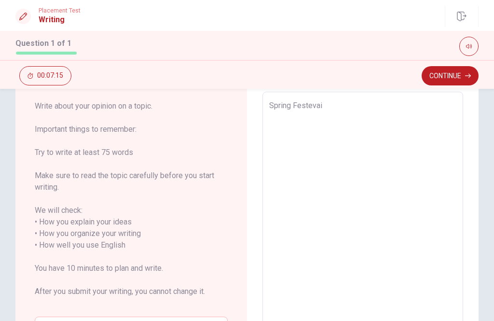
type textarea "x"
type textarea "Spring Festeva"
type textarea "x"
type textarea "Spring Festev"
type textarea "x"
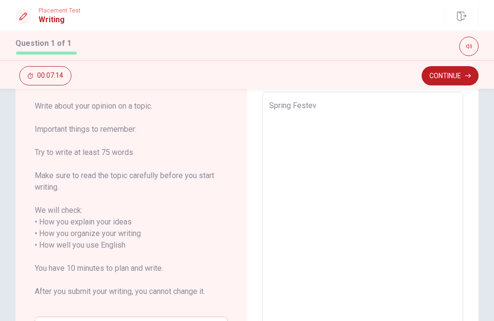
type textarea "Spring Feste"
type textarea "x"
type textarea "Spring Fester"
type textarea "x"
type textarea "Spring Festerv"
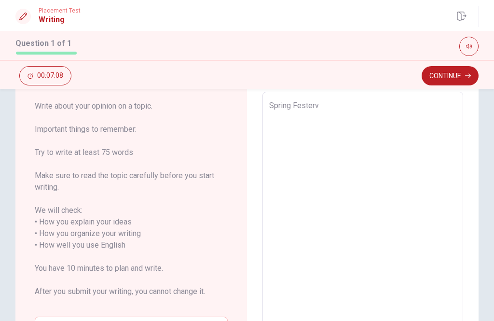
type textarea "x"
type textarea "Spring Festerva"
type textarea "x"
type textarea "Spring Festerval"
type textarea "x"
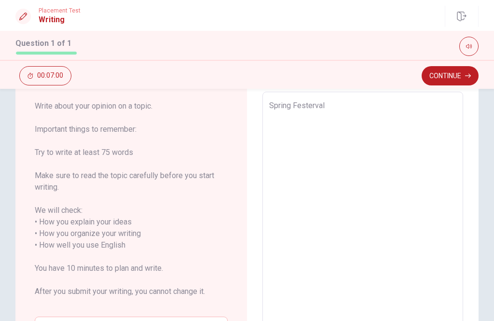
type textarea "Spring Festerva"
type textarea "x"
type textarea "Spring Festerv"
type textarea "x"
type textarea "Spring Fester"
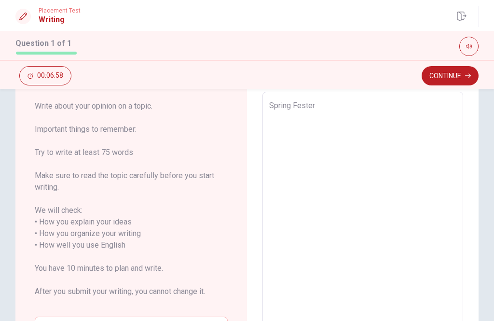
type textarea "x"
type textarea "Spring Festeri"
type textarea "x"
type textarea "Spring Festeriv"
type textarea "x"
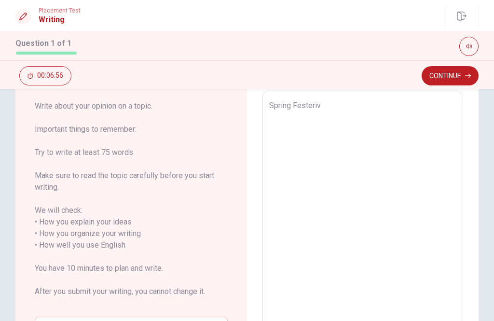
type textarea "Spring Festeriva"
type textarea "x"
type textarea "Spring Festerival"
type textarea "x"
type textarea "Spring Festerival"
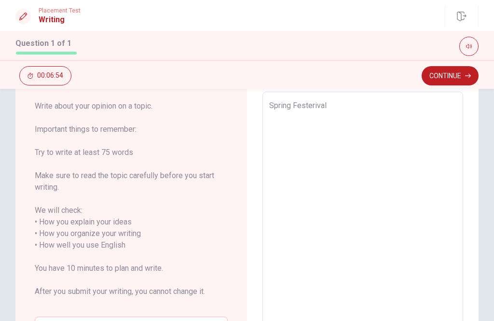
type textarea "x"
type textarea "Spring Festerival i"
type textarea "x"
type textarea "Spring Festerival is"
type textarea "x"
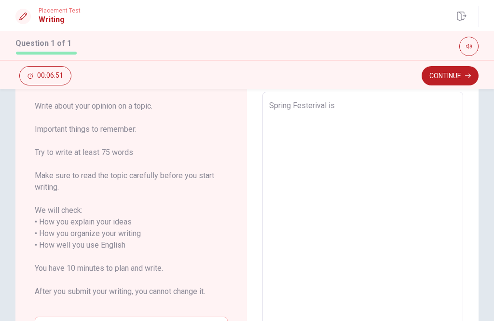
type textarea "Spring Festerival is"
type textarea "x"
type textarea "Spring Festerival is v"
type textarea "x"
type textarea "Spring Festerival is ve"
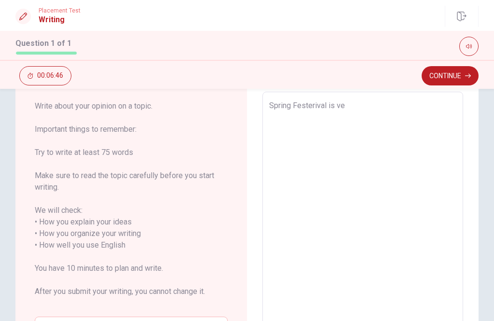
type textarea "x"
type textarea "Spring Festerival is ver"
type textarea "x"
type textarea "Spring Festerival is very"
type textarea "x"
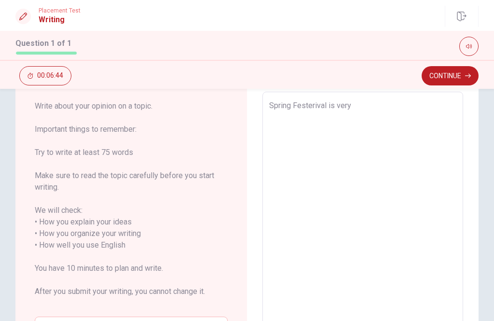
type textarea "Spring Festerival is very"
type textarea "x"
type textarea "Spring Festerival is very i"
type textarea "x"
type textarea "Spring Festerival is very im"
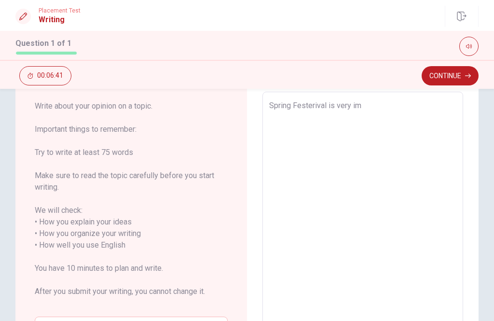
type textarea "x"
type textarea "Spring Festerival is very imp"
type textarea "x"
type textarea "Spring Festerival is very impo"
type textarea "x"
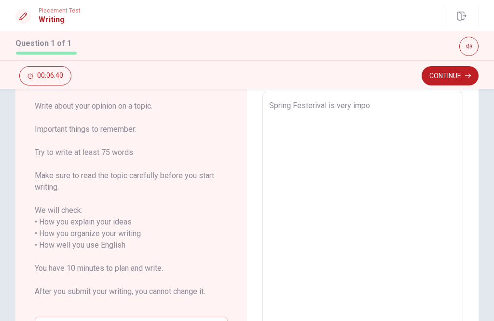
type textarea "Spring Festerival is very impor"
type textarea "x"
type textarea "Spring Festerival is very import"
type textarea "x"
type textarea "Spring Festerival is very importe"
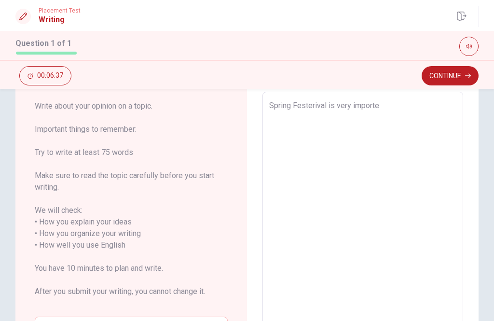
type textarea "x"
type textarea "Spring Festerival is very importen"
type textarea "x"
type textarea "Spring Festerival is very importent"
type textarea "x"
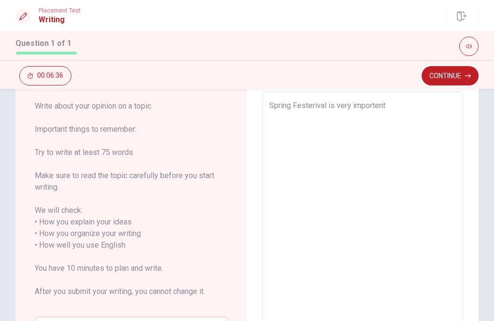
type textarea "Spring Festerival is very importent"
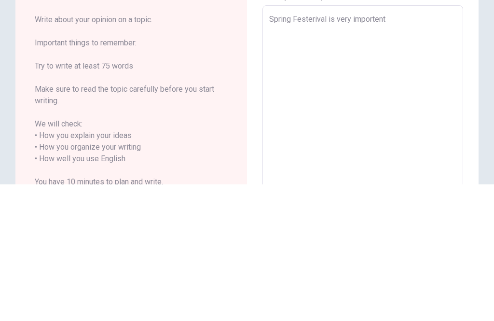
scroll to position [0, 0]
type textarea "x"
type textarea "Spring Festerival is very importent e"
type textarea "x"
type textarea "Spring Festerival is very importent ev"
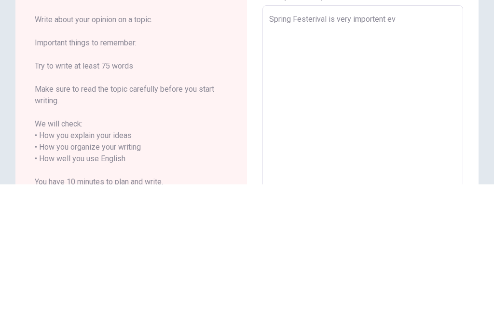
type textarea "x"
type textarea "Spring Festerival is very importent eve"
type textarea "x"
type textarea "Spring Festerival is very importent even"
type textarea "x"
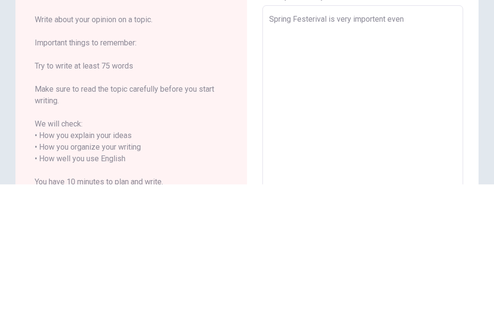
type textarea "Spring Festerival is very importent event"
type textarea "x"
type textarea "Spring Festerival is very importent event"
type textarea "x"
type textarea "Spring Festerival is very importent event f"
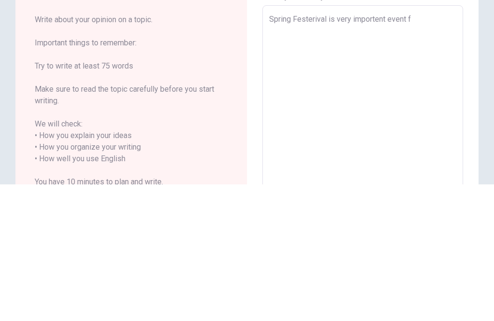
type textarea "x"
type textarea "Spring Festerival is very importent event fo"
type textarea "x"
type textarea "Spring Festerival is very importent event for"
type textarea "x"
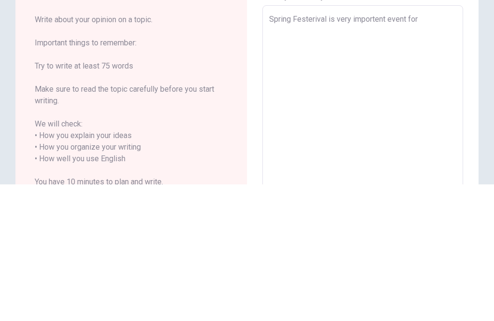
type textarea "Spring Festerival is very importent event for"
type textarea "x"
type textarea "Spring Festerival is very importent event for c"
type textarea "x"
type textarea "Spring Festerival is very importent event for ch"
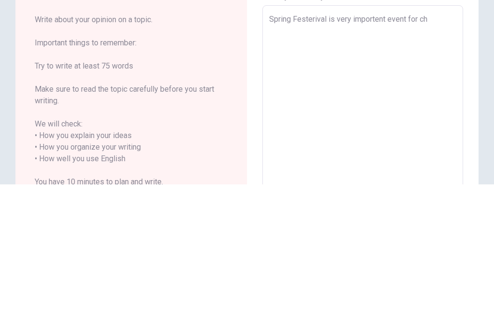
type textarea "x"
type textarea "Spring Festerival is very importent event for chi"
type textarea "x"
type textarea "Spring Festerival is very importent event for chin"
type textarea "x"
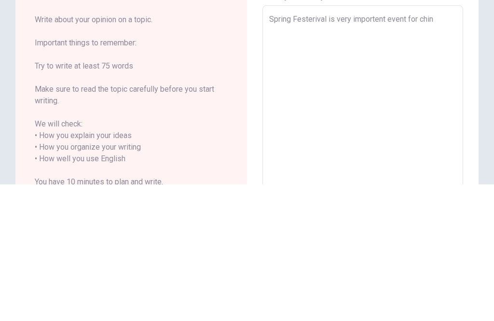
type textarea "Spring Festerival is very importent event for [GEOGRAPHIC_DATA]"
type textarea "x"
type textarea "Spring Festerival is very importent event for chines"
type textarea "x"
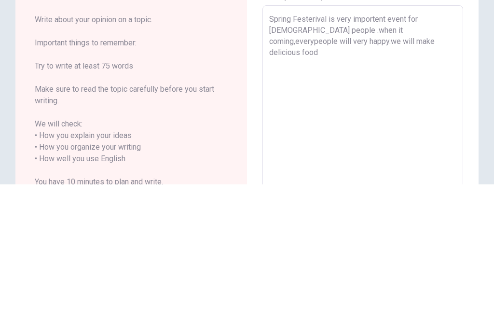
click at [339, 150] on textarea "Spring Festerival is very importent event for [DEMOGRAPHIC_DATA] people .when i…" at bounding box center [362, 289] width 187 height 279
click at [415, 150] on textarea "Spring Festerival is very importent event for [DEMOGRAPHIC_DATA] people .when i…" at bounding box center [362, 289] width 187 height 279
click at [412, 150] on textarea "Spring Festerival is very importent event for [DEMOGRAPHIC_DATA] people .when i…" at bounding box center [362, 289] width 187 height 279
click at [429, 150] on textarea "Spring Festerival is very importent event for [DEMOGRAPHIC_DATA] people .when i…" at bounding box center [362, 289] width 187 height 279
click at [443, 150] on textarea "Spring Festerival is very importent event for [DEMOGRAPHIC_DATA] people .when i…" at bounding box center [362, 289] width 187 height 279
